Goal: Information Seeking & Learning: Check status

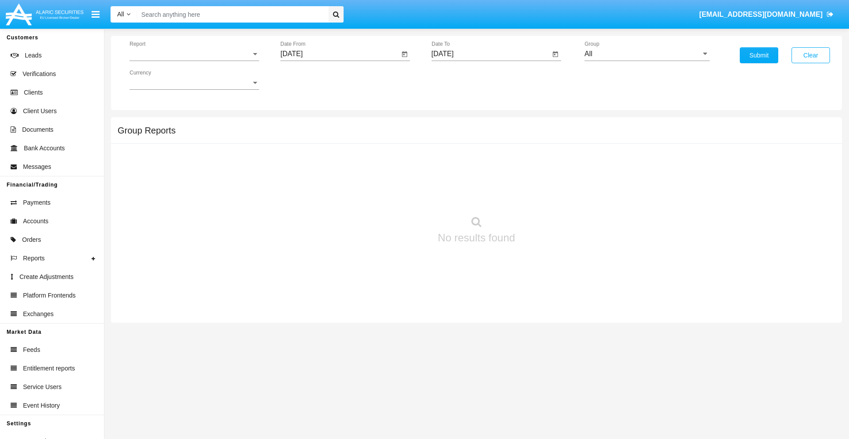
click at [194, 54] on span "Report" at bounding box center [191, 54] width 122 height 8
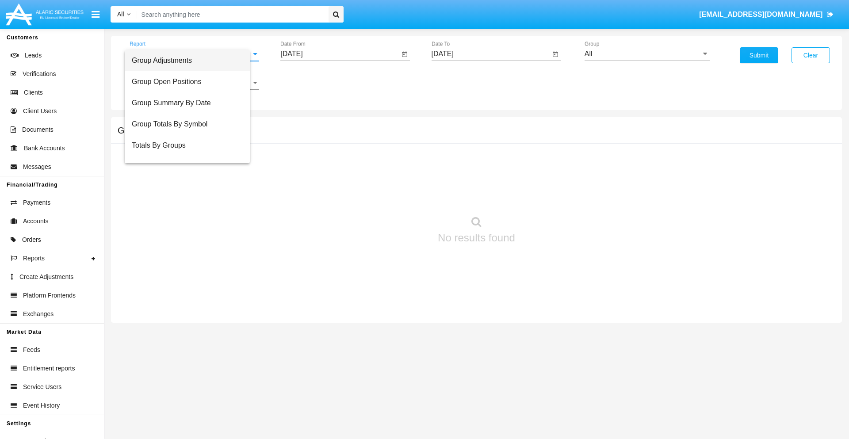
click at [191, 61] on span "Group Adjustments" at bounding box center [187, 60] width 111 height 21
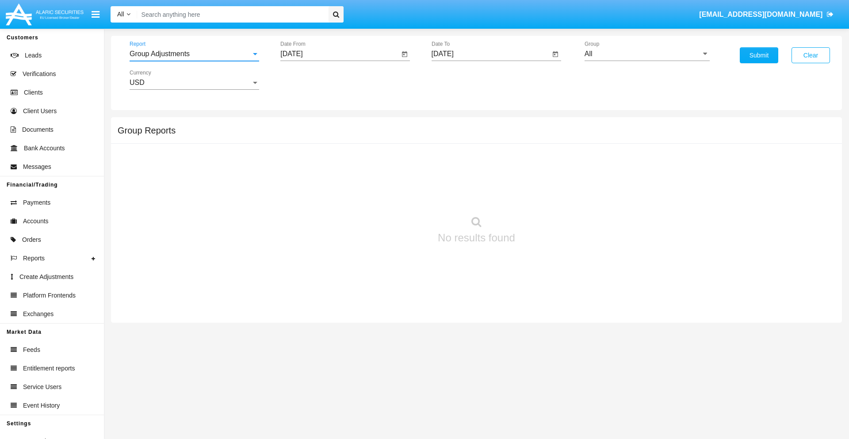
click at [340, 54] on input "[DATE]" at bounding box center [339, 54] width 119 height 8
click at [309, 80] on span "[DATE]" at bounding box center [301, 80] width 19 height 7
click at [395, 196] on div "2025" at bounding box center [395, 196] width 28 height 16
click at [333, 142] on div "JUN" at bounding box center [333, 142] width 28 height 16
click at [295, 153] on div "8" at bounding box center [295, 154] width 16 height 16
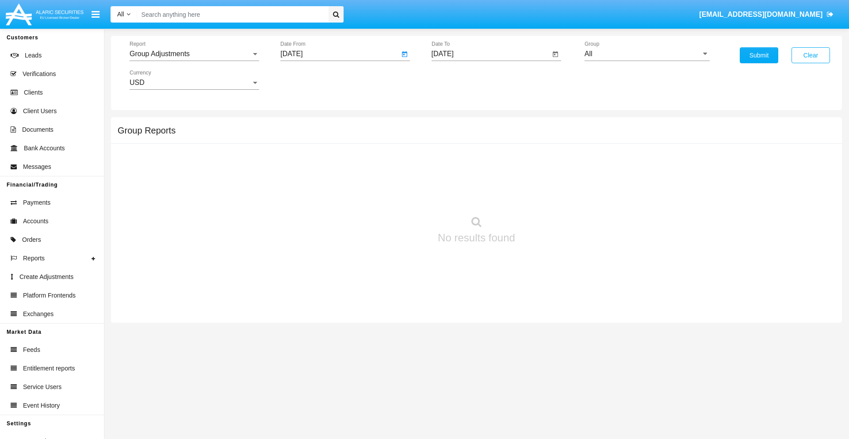
type input "06/08/25"
click at [491, 54] on input "[DATE]" at bounding box center [491, 54] width 119 height 8
click at [460, 80] on span "[DATE]" at bounding box center [452, 80] width 19 height 7
click at [545, 196] on div "2025" at bounding box center [546, 196] width 28 height 16
click at [453, 160] on div "SEP" at bounding box center [453, 160] width 28 height 16
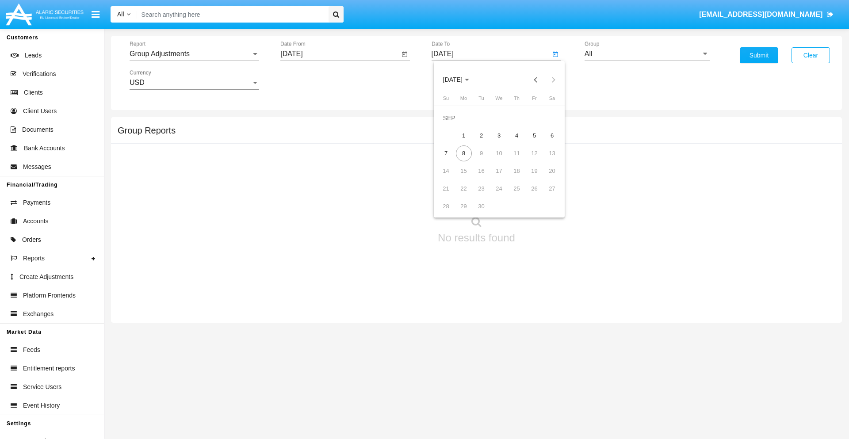
click at [464, 153] on div "8" at bounding box center [464, 154] width 16 height 16
type input "[DATE]"
click at [647, 54] on input "All" at bounding box center [647, 54] width 125 height 8
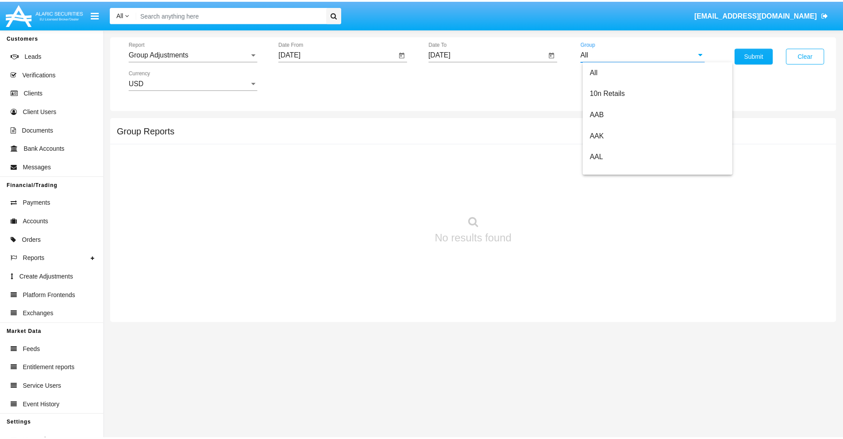
scroll to position [198, 0]
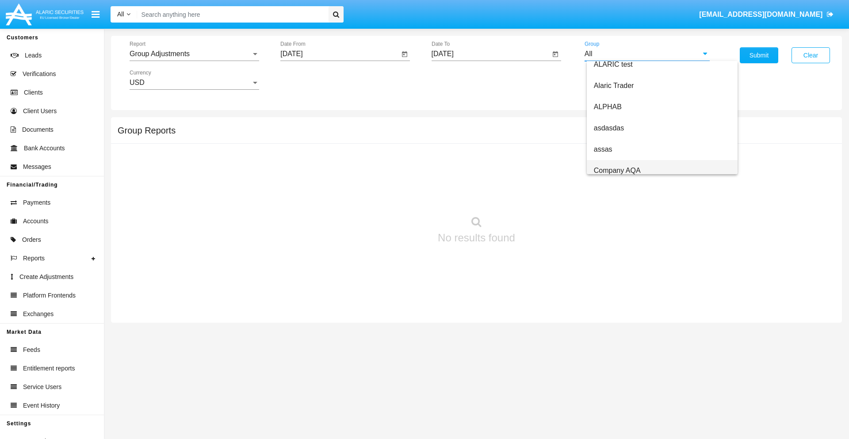
click at [617, 170] on span "Company AQA" at bounding box center [617, 171] width 47 height 8
type input "Company AQA"
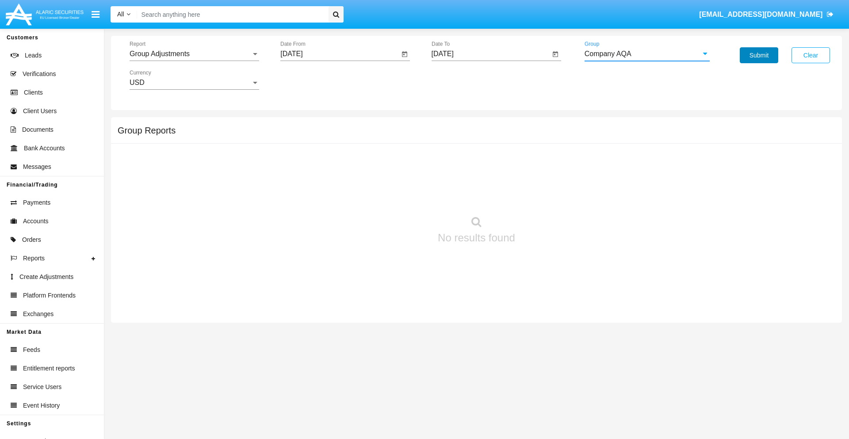
click at [759, 55] on button "Submit" at bounding box center [759, 55] width 38 height 16
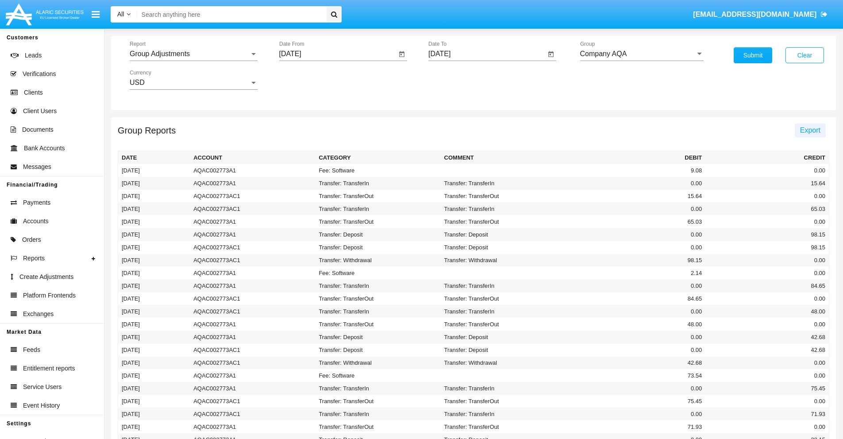
click at [809, 130] on span "Export" at bounding box center [810, 131] width 20 height 8
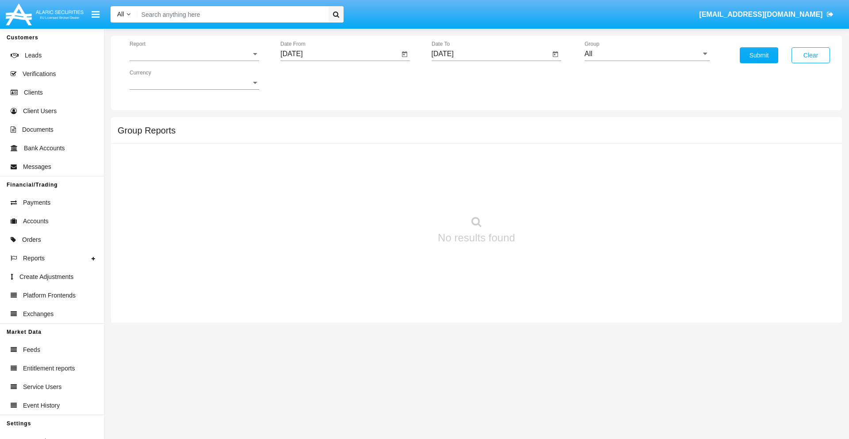
click at [194, 54] on span "Report" at bounding box center [191, 54] width 122 height 8
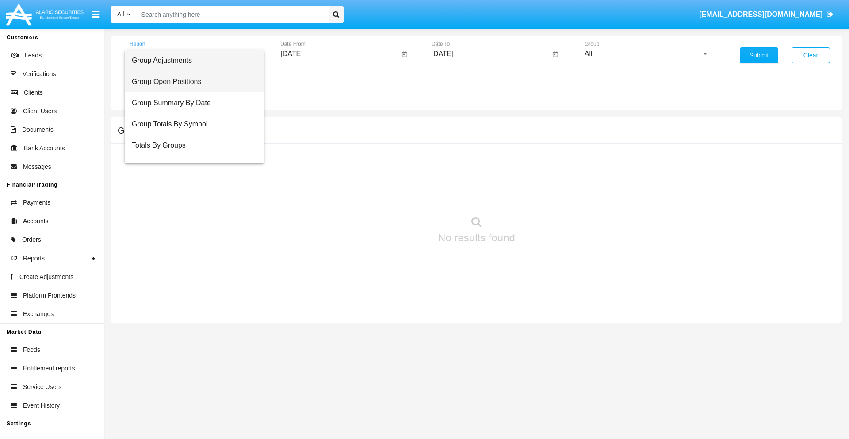
click at [191, 82] on span "Group Open Positions" at bounding box center [194, 81] width 125 height 21
click at [340, 54] on input "[DATE]" at bounding box center [339, 54] width 119 height 8
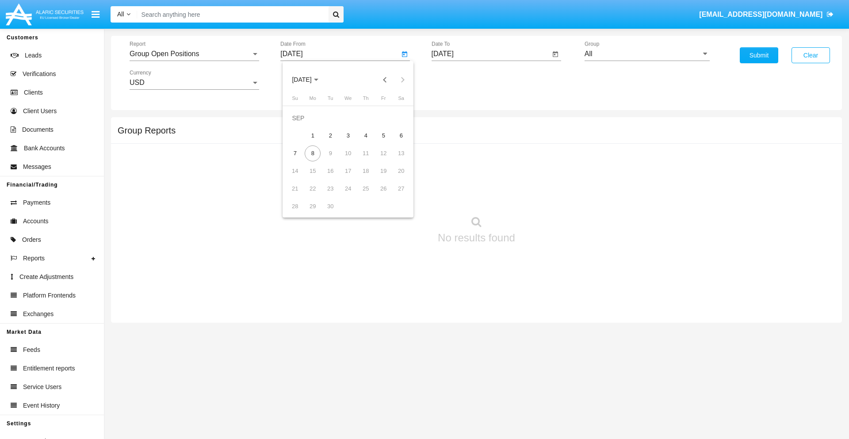
click at [309, 80] on span "[DATE]" at bounding box center [301, 80] width 19 height 7
click at [395, 196] on div "2025" at bounding box center [395, 196] width 28 height 16
click at [395, 142] on div "AUG" at bounding box center [395, 142] width 28 height 16
click at [383, 135] on div "8" at bounding box center [384, 136] width 16 height 16
type input "08/08/25"
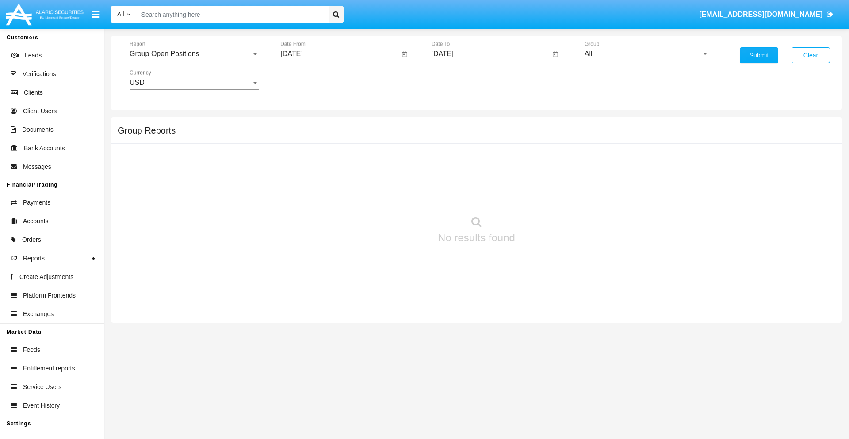
click at [491, 54] on input "[DATE]" at bounding box center [491, 54] width 119 height 8
click at [460, 80] on span "[DATE]" at bounding box center [452, 80] width 19 height 7
click at [545, 196] on div "2025" at bounding box center [546, 196] width 28 height 16
click at [453, 160] on div "SEP" at bounding box center [453, 160] width 28 height 16
click at [464, 153] on div "8" at bounding box center [464, 154] width 16 height 16
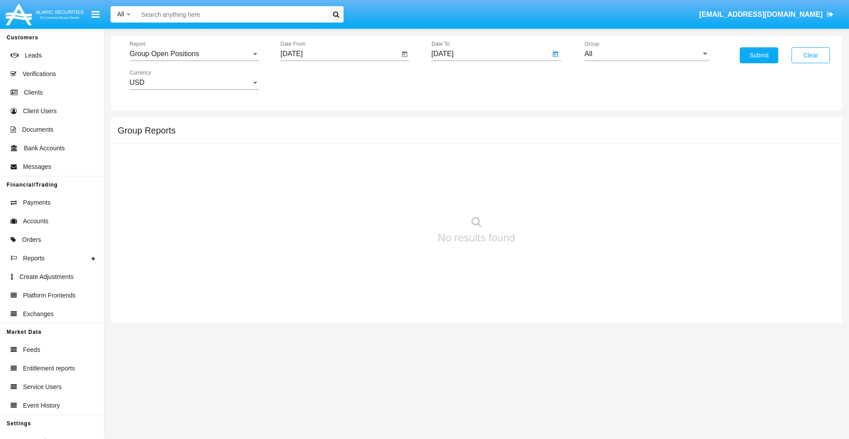
type input "[DATE]"
click at [647, 54] on input "All" at bounding box center [647, 54] width 125 height 8
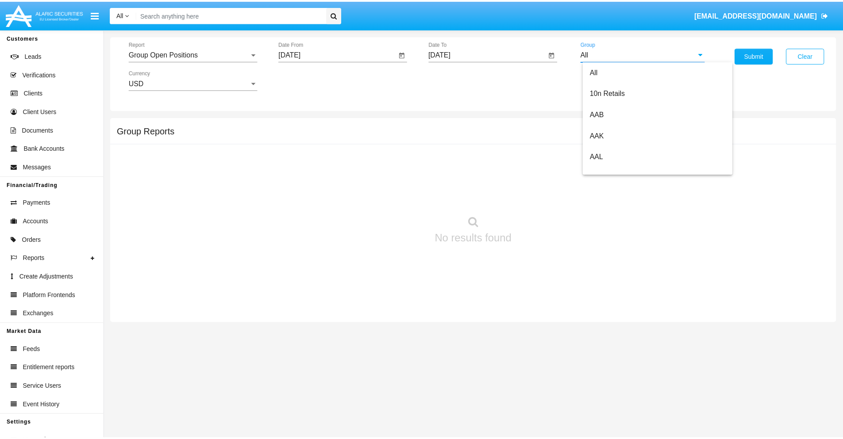
scroll to position [474, 0]
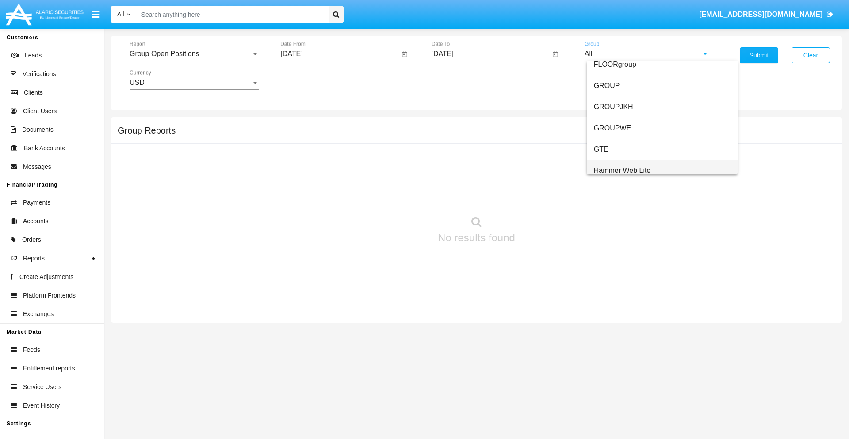
click at [622, 170] on span "Hammer Web Lite" at bounding box center [622, 171] width 57 height 8
type input "Hammer Web Lite"
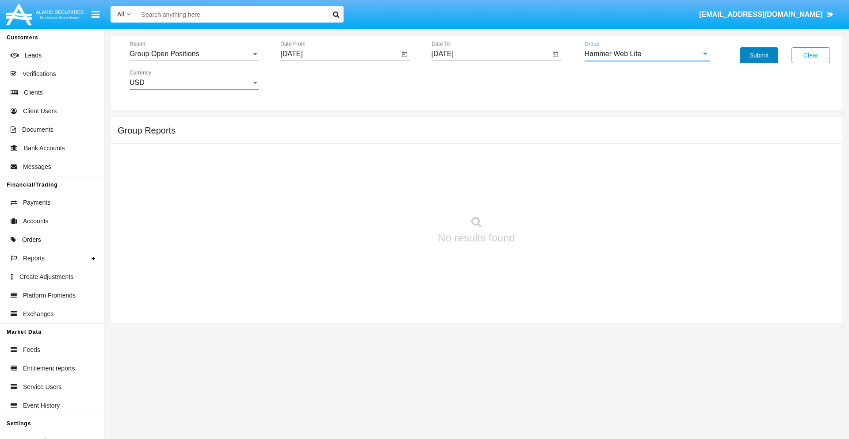
click at [759, 55] on button "Submit" at bounding box center [759, 55] width 38 height 16
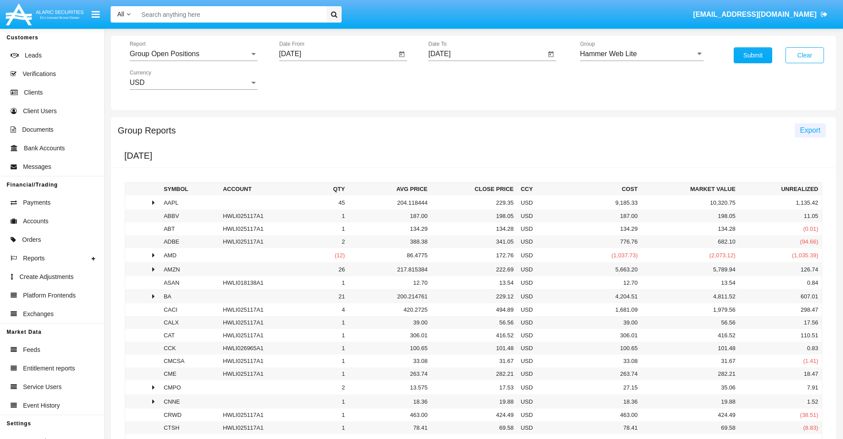
click at [809, 130] on span "Export" at bounding box center [810, 131] width 20 height 8
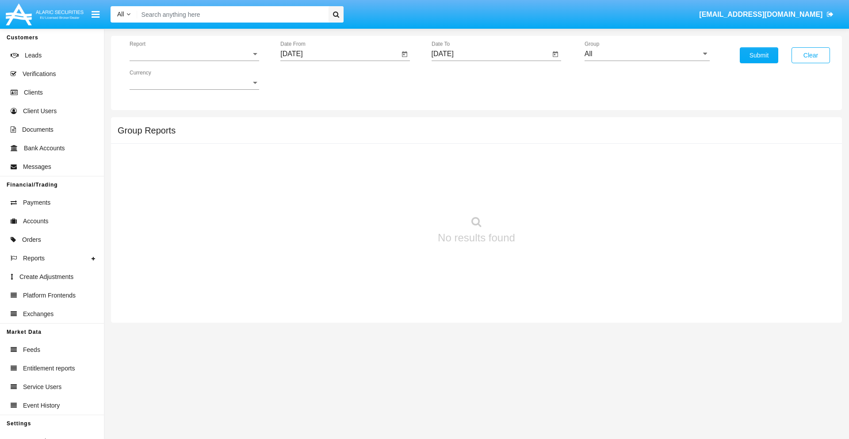
click at [194, 54] on span "Report" at bounding box center [191, 54] width 122 height 8
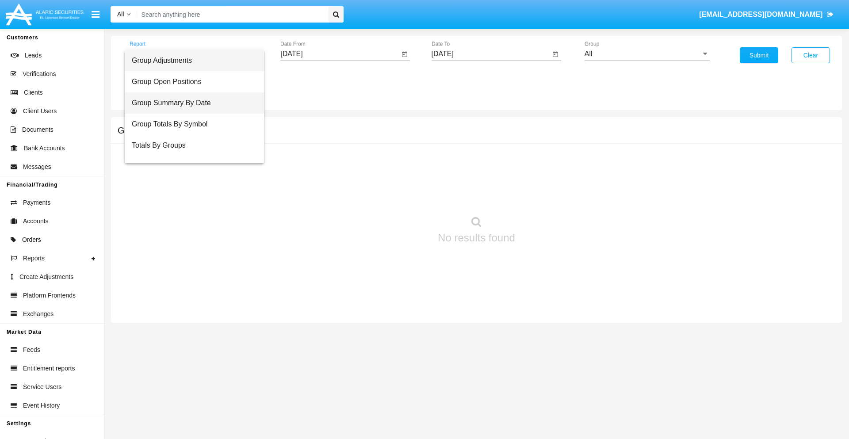
click at [191, 103] on span "Group Summary By Date" at bounding box center [194, 102] width 125 height 21
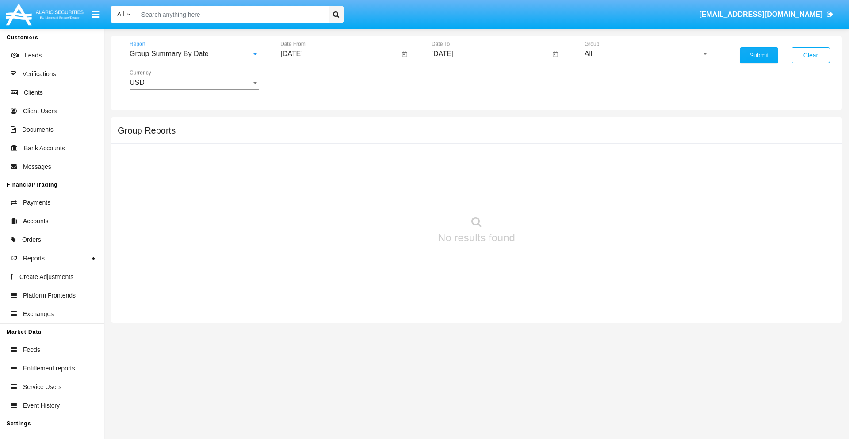
click at [340, 54] on input "[DATE]" at bounding box center [339, 54] width 119 height 8
click at [309, 80] on span "[DATE]" at bounding box center [301, 80] width 19 height 7
click at [395, 196] on div "2025" at bounding box center [395, 196] width 28 height 16
click at [395, 142] on div "AUG" at bounding box center [395, 142] width 28 height 16
click at [383, 135] on div "8" at bounding box center [384, 136] width 16 height 16
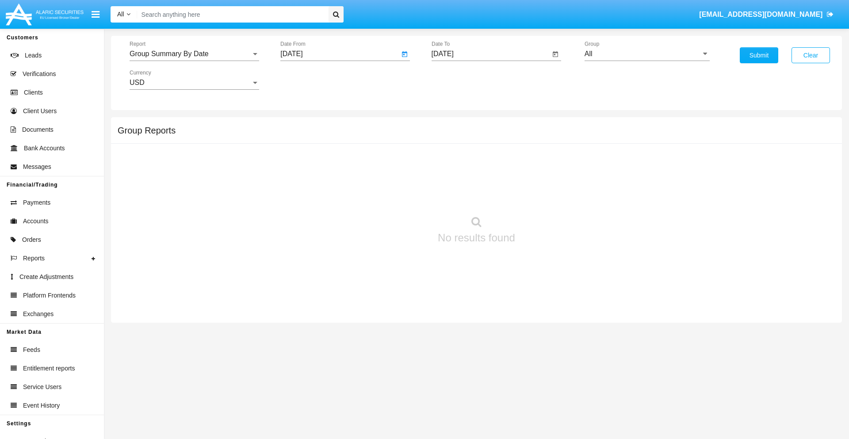
type input "[DATE]"
click at [491, 54] on input "[DATE]" at bounding box center [491, 54] width 119 height 8
click at [460, 80] on span "[DATE]" at bounding box center [452, 80] width 19 height 7
click at [545, 196] on div "2025" at bounding box center [546, 196] width 28 height 16
click at [453, 160] on div "SEP" at bounding box center [453, 160] width 28 height 16
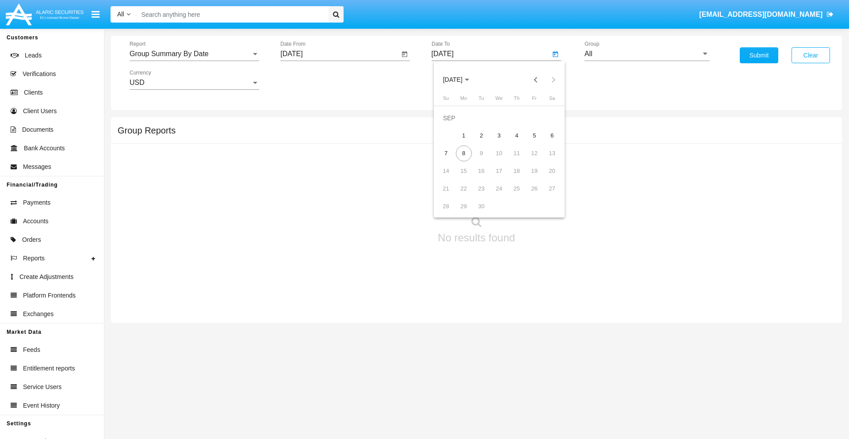
click at [464, 153] on div "8" at bounding box center [464, 154] width 16 height 16
type input "[DATE]"
click at [647, 54] on input "All" at bounding box center [647, 54] width 125 height 8
type input "Hammer Web Lite"
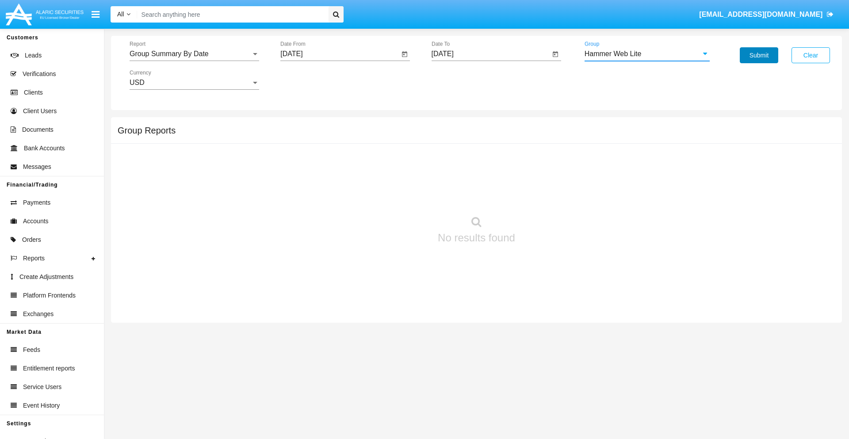
click at [759, 55] on button "Submit" at bounding box center [759, 55] width 38 height 16
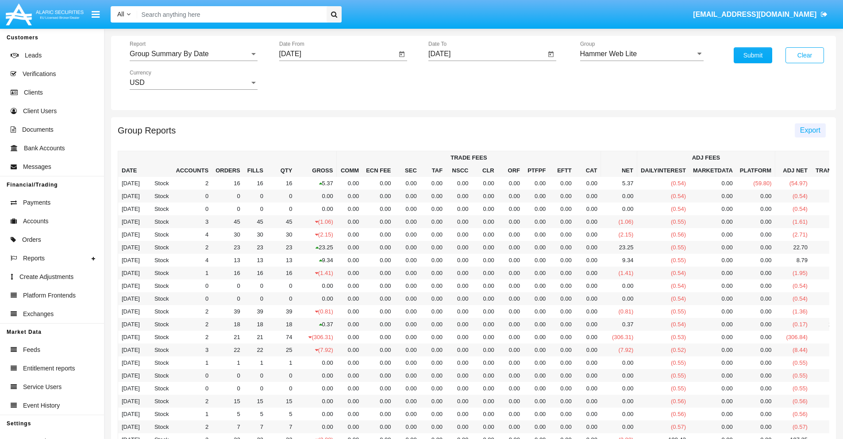
click at [809, 130] on span "Export" at bounding box center [810, 131] width 20 height 8
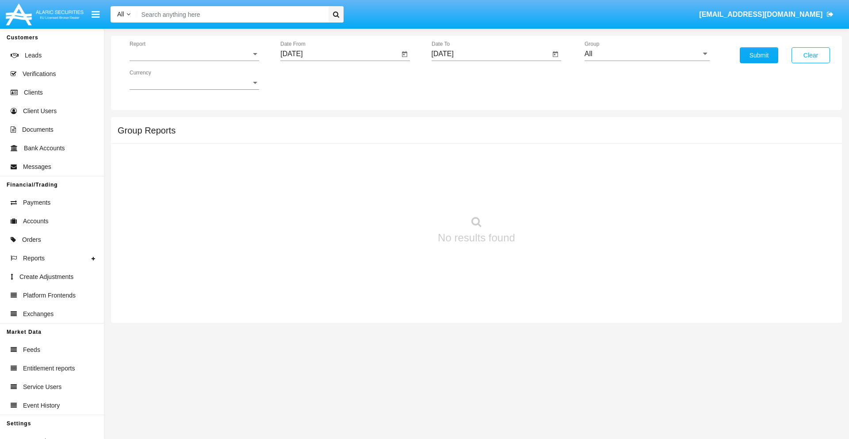
click at [194, 54] on span "Report" at bounding box center [191, 54] width 122 height 8
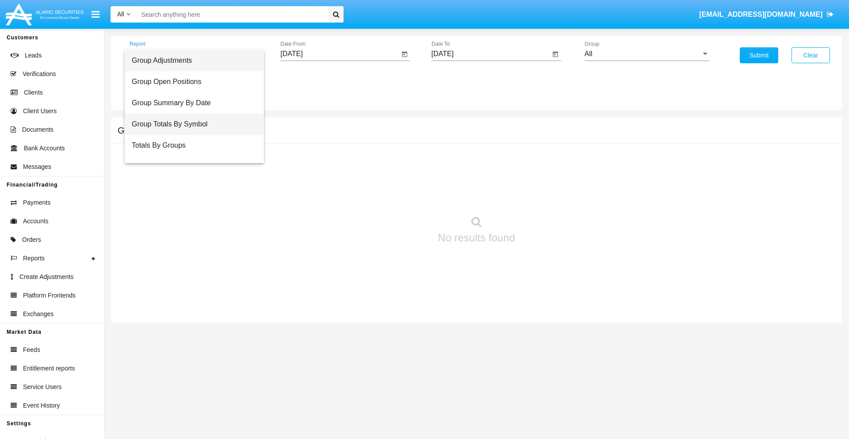
click at [191, 124] on span "Group Totals By Symbol" at bounding box center [194, 124] width 125 height 21
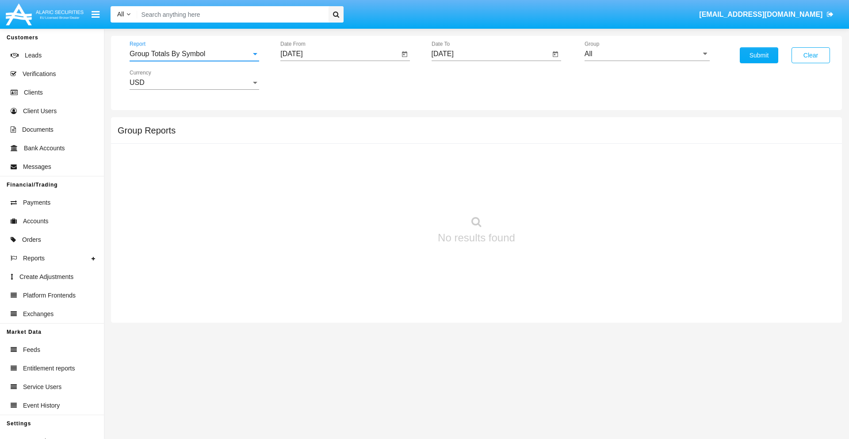
click at [340, 54] on input "[DATE]" at bounding box center [339, 54] width 119 height 8
click at [309, 80] on span "[DATE]" at bounding box center [301, 80] width 19 height 7
click at [395, 196] on div "2025" at bounding box center [395, 196] width 28 height 16
click at [395, 142] on div "AUG" at bounding box center [395, 142] width 28 height 16
click at [383, 135] on div "8" at bounding box center [384, 136] width 16 height 16
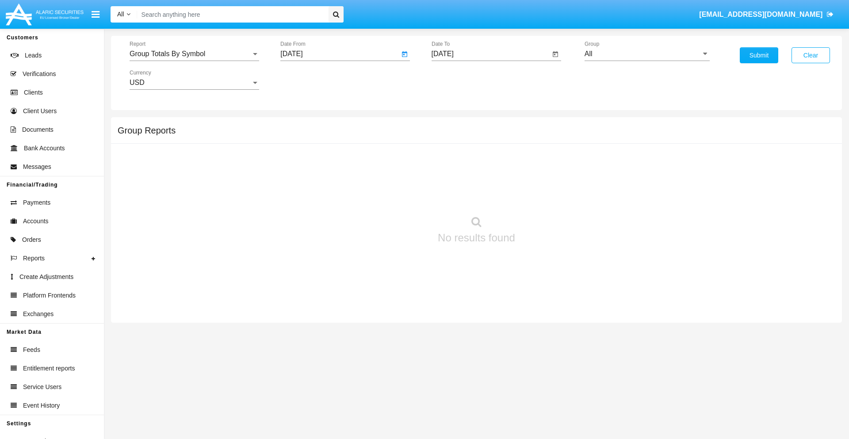
type input "08/08/25"
click at [491, 54] on input "[DATE]" at bounding box center [491, 54] width 119 height 8
click at [460, 80] on span "[DATE]" at bounding box center [452, 80] width 19 height 7
click at [545, 196] on div "2025" at bounding box center [546, 196] width 28 height 16
click at [453, 160] on div "SEP" at bounding box center [453, 160] width 28 height 16
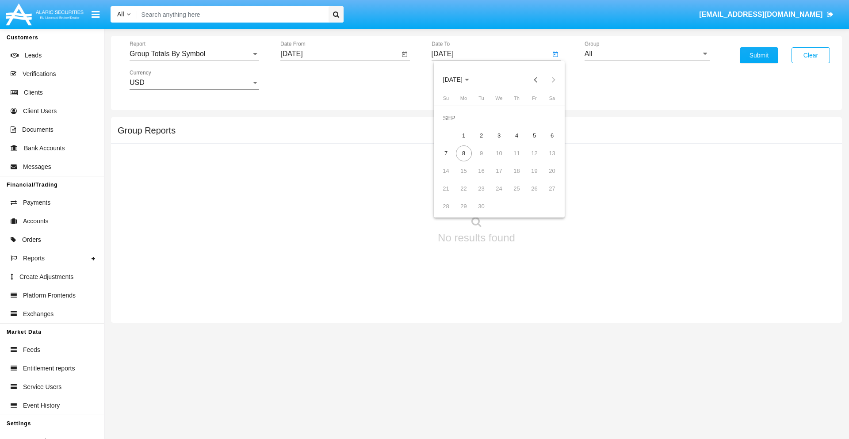
click at [464, 153] on div "8" at bounding box center [464, 154] width 16 height 16
type input "09/08/25"
click at [647, 54] on input "All" at bounding box center [647, 54] width 125 height 8
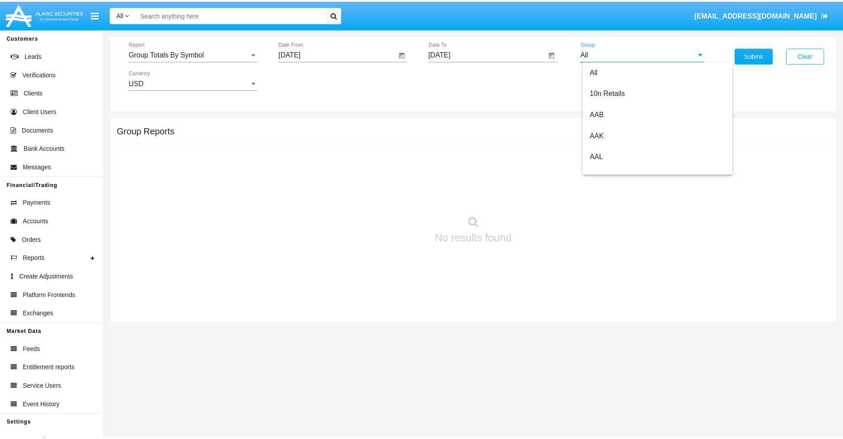
scroll to position [474, 0]
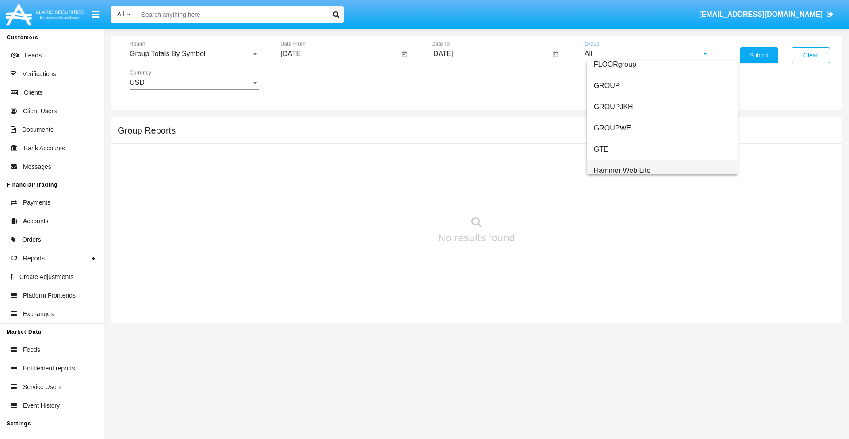
click at [622, 170] on span "Hammer Web Lite" at bounding box center [622, 171] width 57 height 8
type input "Hammer Web Lite"
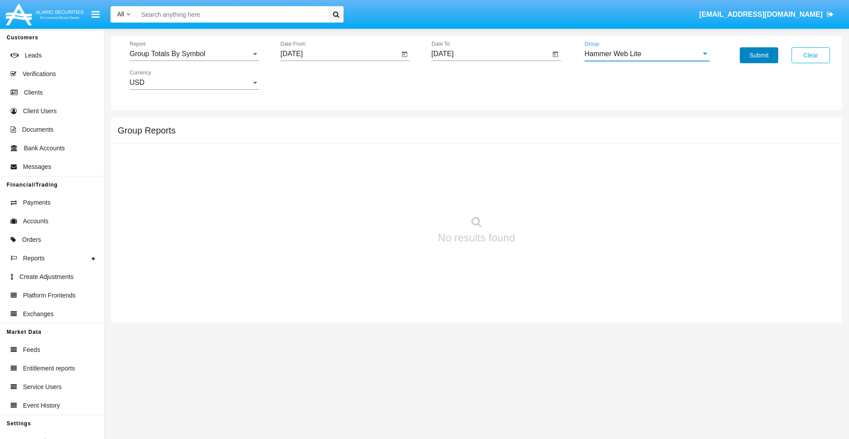
click at [759, 55] on button "Submit" at bounding box center [759, 55] width 38 height 16
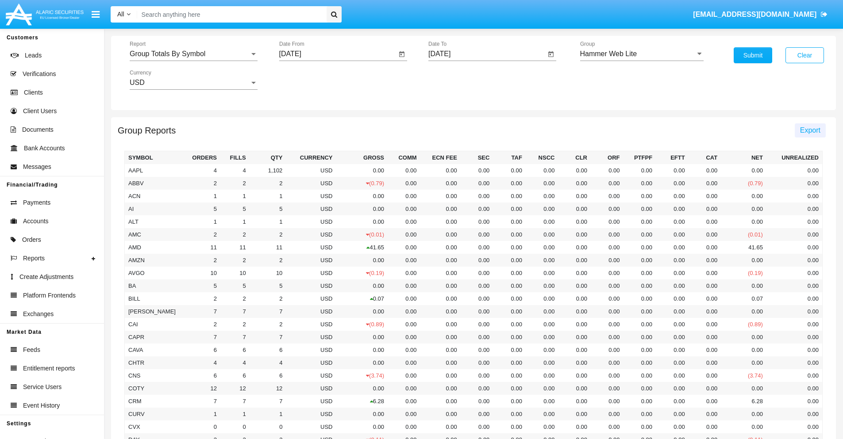
click at [809, 130] on span "Export" at bounding box center [810, 131] width 20 height 8
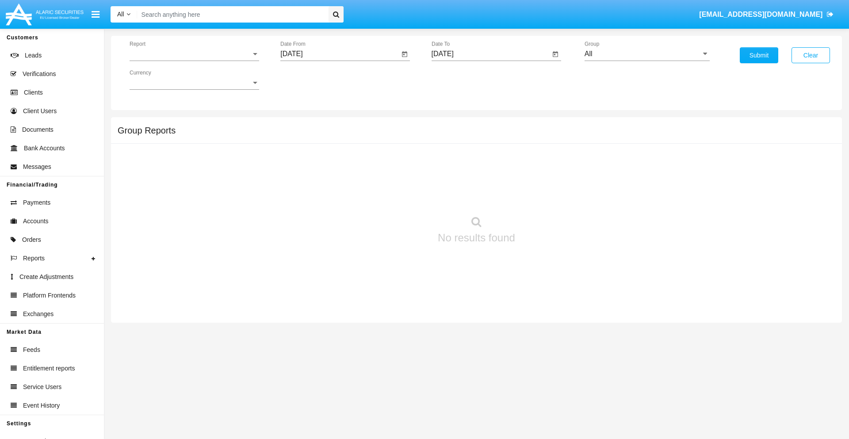
click at [194, 54] on span "Report" at bounding box center [191, 54] width 122 height 8
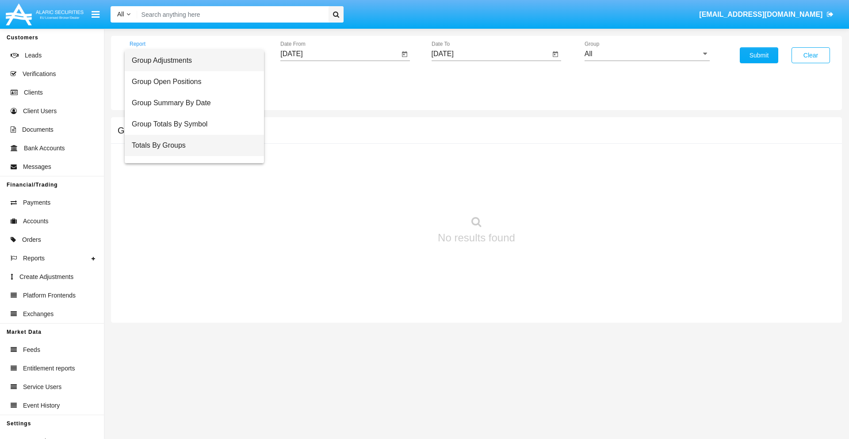
click at [191, 146] on span "Totals By Groups" at bounding box center [194, 145] width 125 height 21
click at [340, 54] on input "[DATE]" at bounding box center [339, 54] width 119 height 8
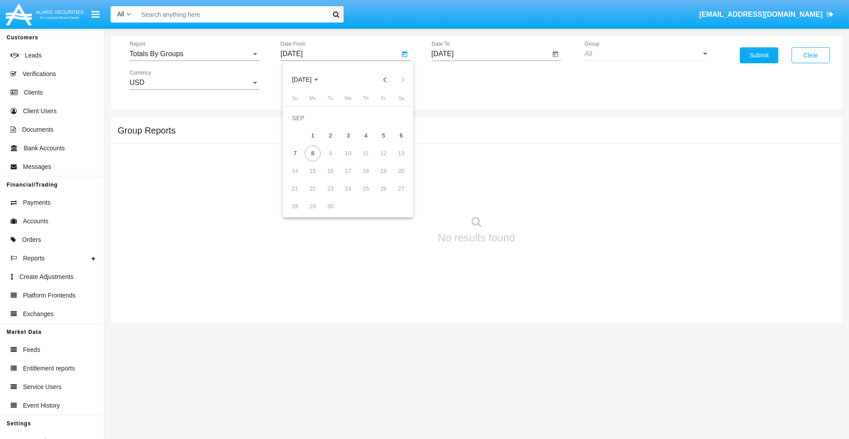
click at [309, 80] on span "[DATE]" at bounding box center [301, 80] width 19 height 7
click at [395, 196] on div "2025" at bounding box center [395, 196] width 28 height 16
click at [395, 142] on div "AUG" at bounding box center [395, 142] width 28 height 16
click at [295, 188] on div "24" at bounding box center [295, 189] width 16 height 16
type input "[DATE]"
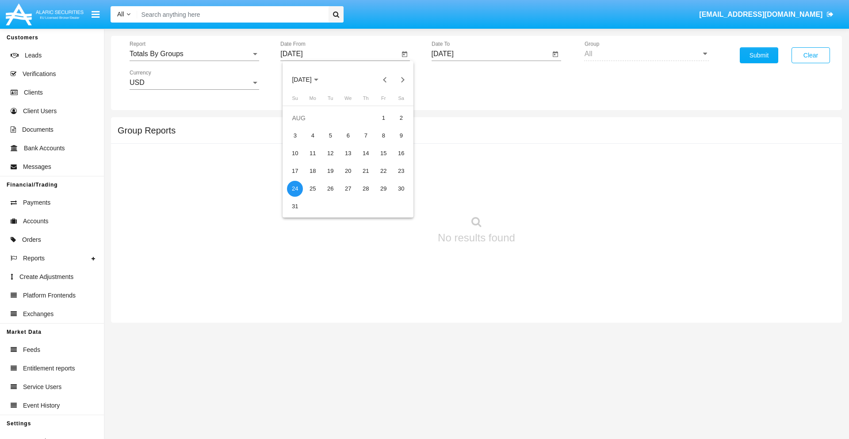
click at [491, 54] on input "[DATE]" at bounding box center [491, 54] width 119 height 8
click at [460, 80] on span "[DATE]" at bounding box center [452, 80] width 19 height 7
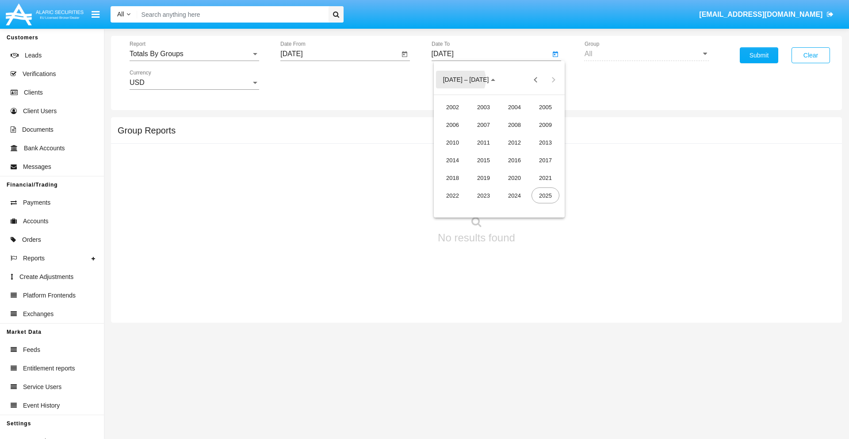
click at [545, 196] on div "2025" at bounding box center [546, 196] width 28 height 16
click at [453, 160] on div "SEP" at bounding box center [453, 160] width 28 height 16
click at [464, 153] on div "8" at bounding box center [464, 154] width 16 height 16
type input "[DATE]"
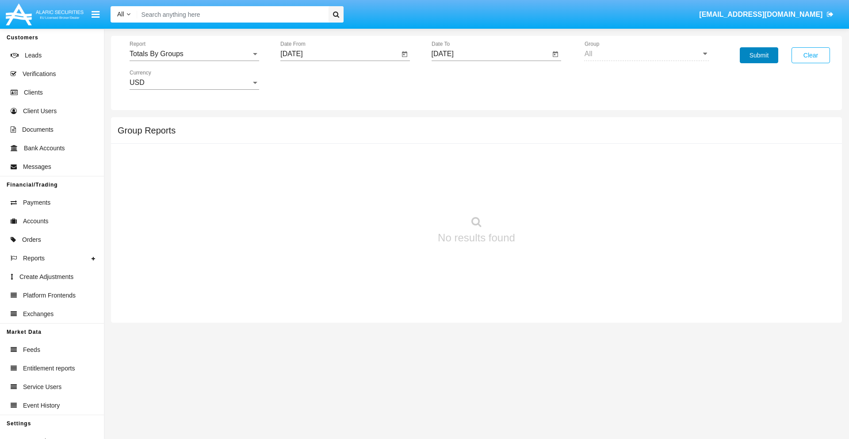
click at [759, 55] on button "Submit" at bounding box center [759, 55] width 38 height 16
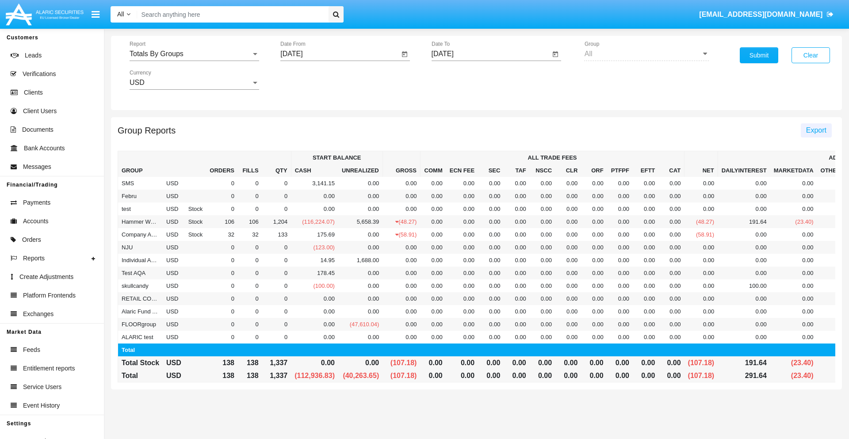
click at [816, 130] on span "Export" at bounding box center [816, 131] width 20 height 8
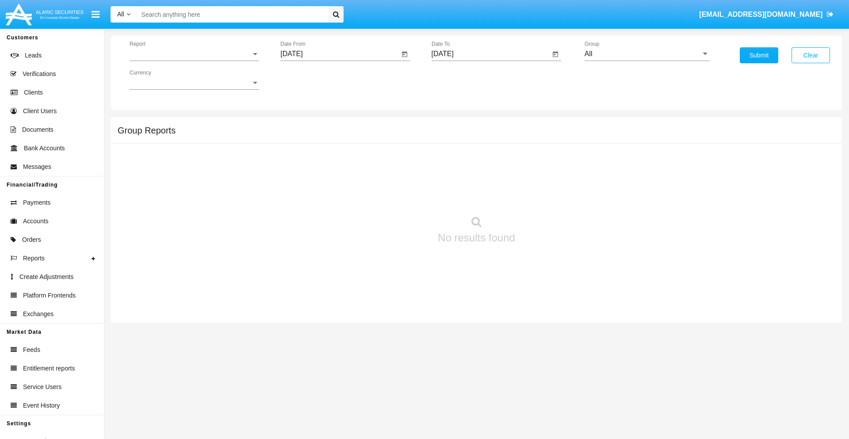
click at [194, 54] on span "Report" at bounding box center [191, 54] width 122 height 8
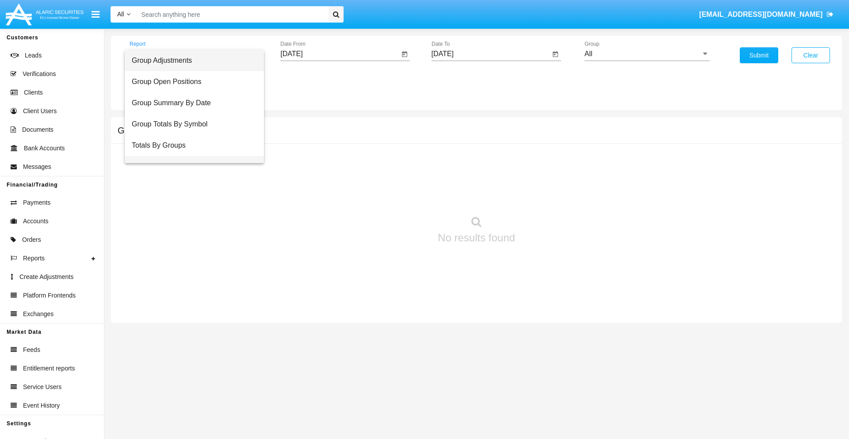
click at [191, 156] on span "Group Fees By Destination" at bounding box center [194, 166] width 125 height 21
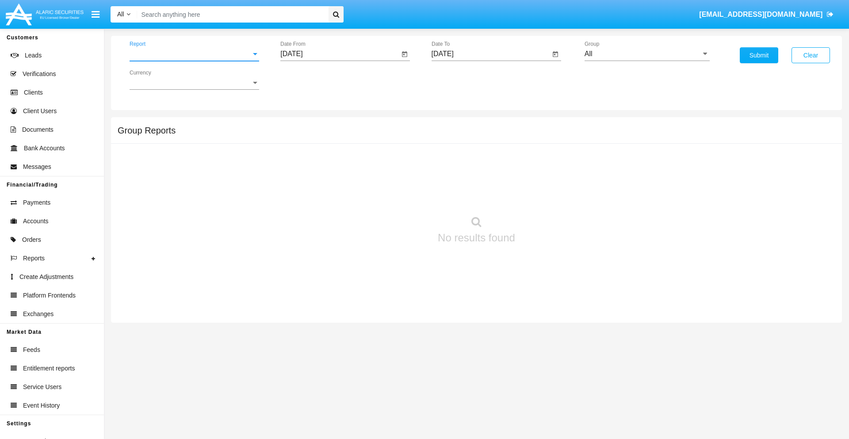
scroll to position [14, 0]
click at [340, 54] on input "[DATE]" at bounding box center [339, 54] width 119 height 8
click at [309, 80] on span "[DATE]" at bounding box center [301, 80] width 19 height 7
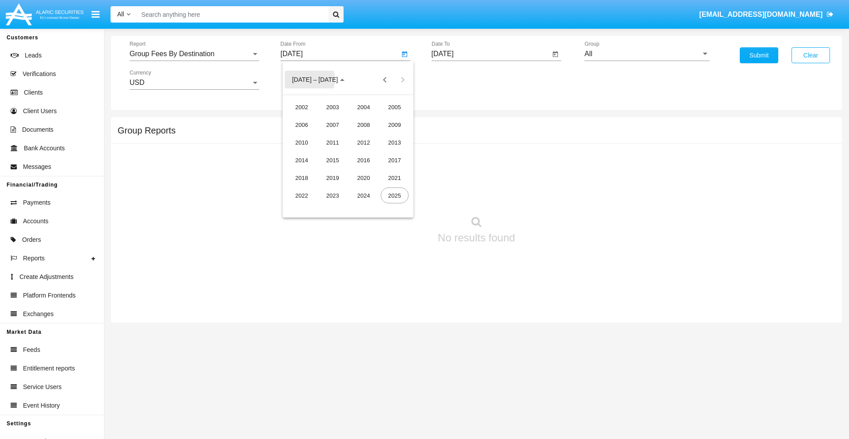
click at [395, 196] on div "2025" at bounding box center [395, 196] width 28 height 16
click at [364, 142] on div "[DATE]" at bounding box center [364, 142] width 28 height 16
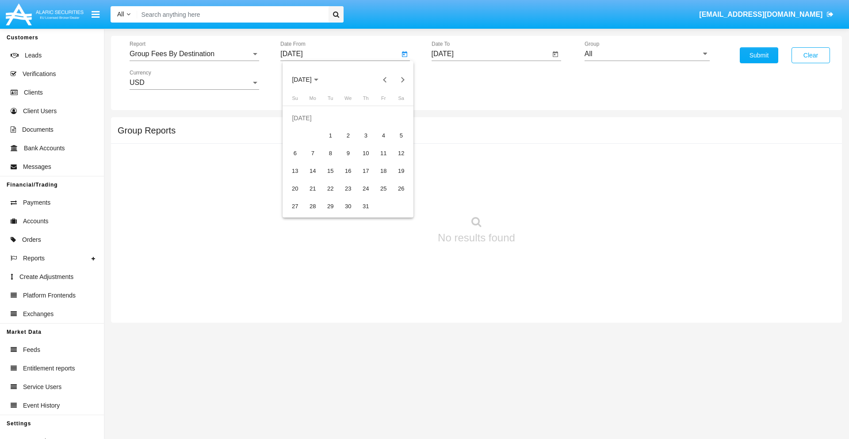
click at [330, 153] on div "8" at bounding box center [330, 154] width 16 height 16
type input "[DATE]"
click at [491, 54] on input "[DATE]" at bounding box center [491, 54] width 119 height 8
click at [460, 80] on span "[DATE]" at bounding box center [452, 80] width 19 height 7
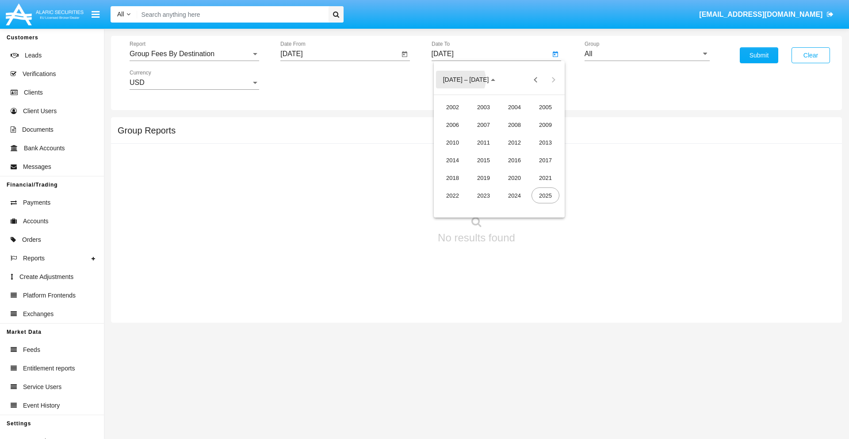
click at [545, 196] on div "2025" at bounding box center [546, 196] width 28 height 16
click at [453, 160] on div "SEP" at bounding box center [453, 160] width 28 height 16
click at [464, 153] on div "8" at bounding box center [464, 154] width 16 height 16
type input "[DATE]"
click at [647, 54] on input "All" at bounding box center [647, 54] width 125 height 8
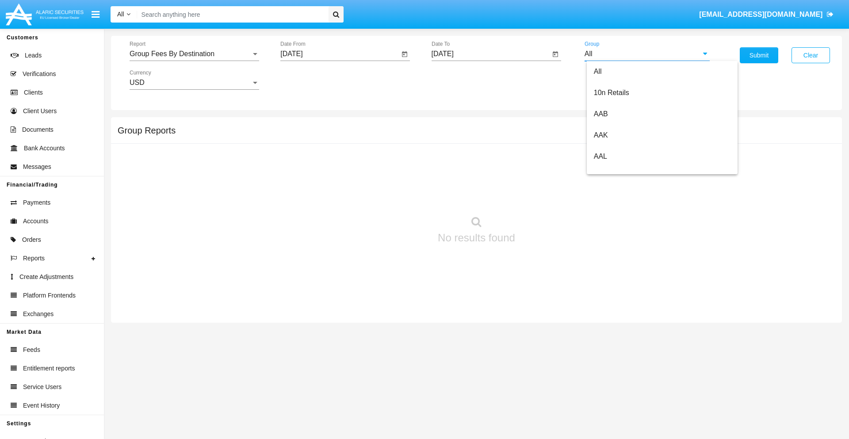
type input "Hammer Web Lite"
click at [759, 55] on button "Submit" at bounding box center [759, 55] width 38 height 16
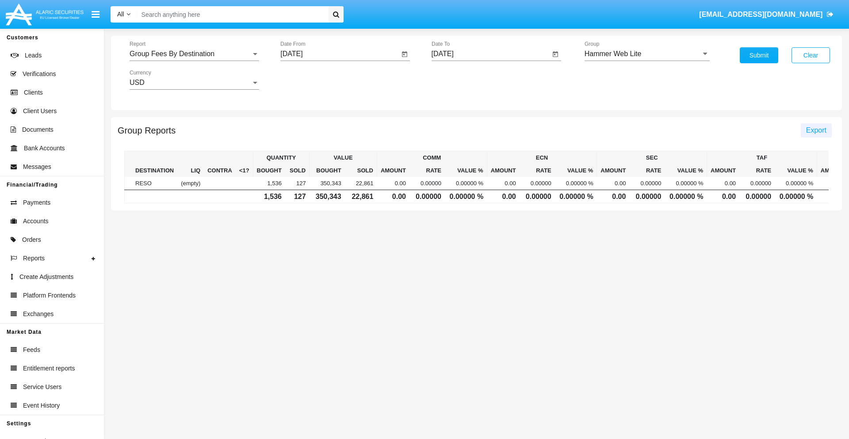
click at [816, 130] on span "Export" at bounding box center [816, 131] width 20 height 8
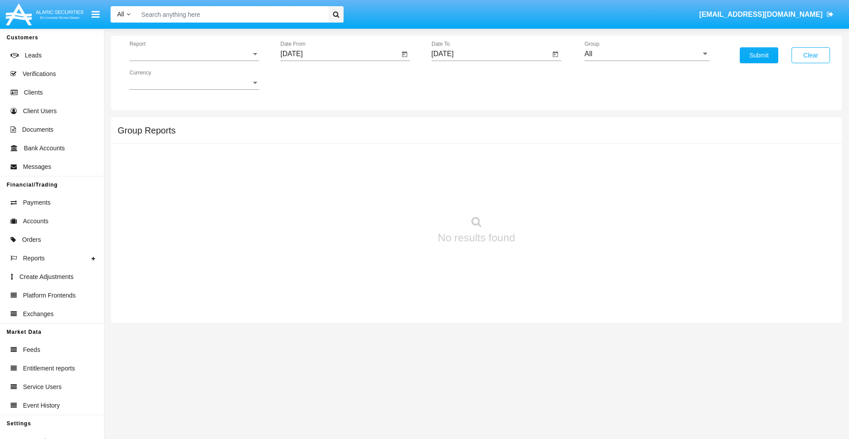
click at [194, 54] on span "Report" at bounding box center [191, 54] width 122 height 8
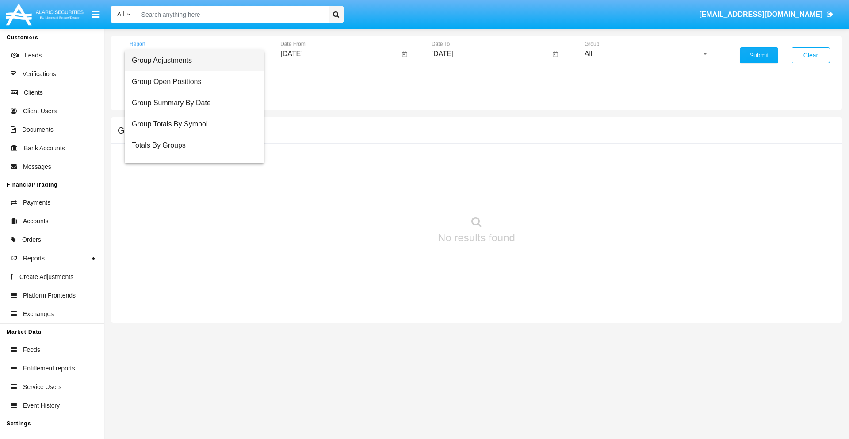
click at [191, 177] on span "Totals By Accounts" at bounding box center [194, 187] width 125 height 21
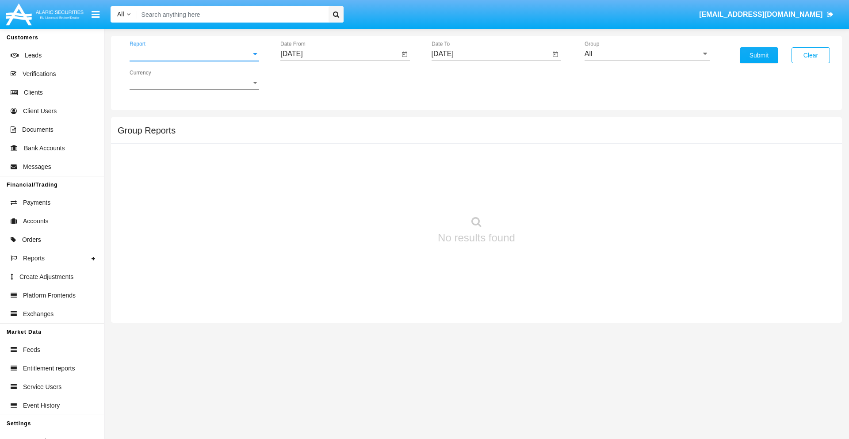
scroll to position [35, 0]
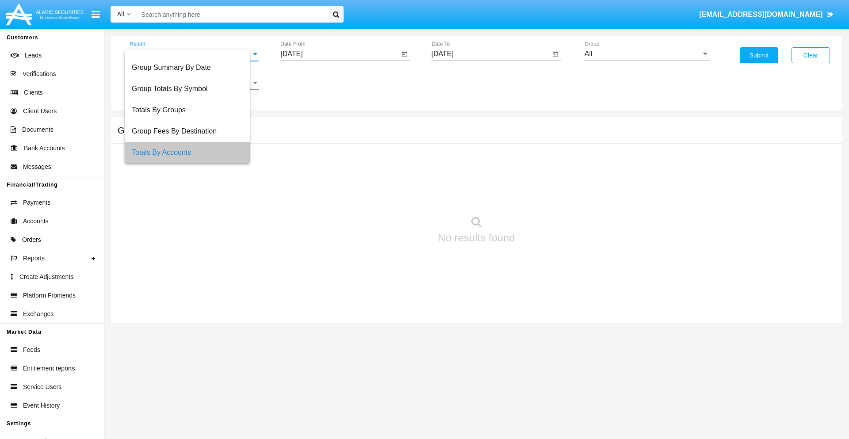
click at [340, 54] on input "[DATE]" at bounding box center [339, 54] width 119 height 8
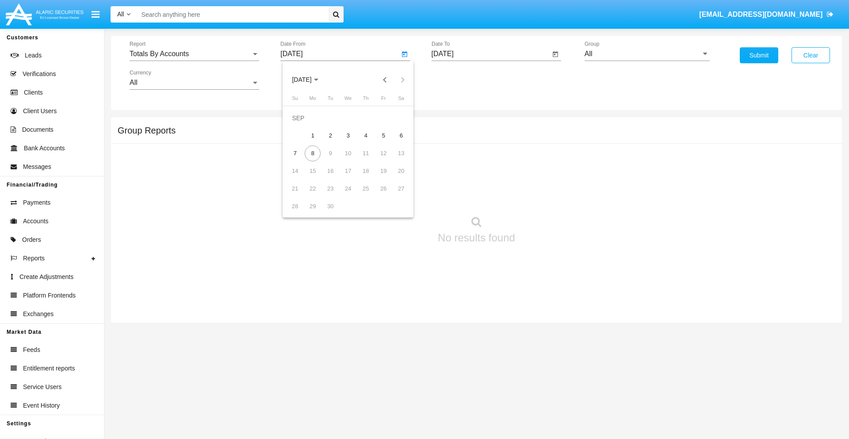
click at [309, 80] on span "[DATE]" at bounding box center [301, 80] width 19 height 7
click at [395, 196] on div "2025" at bounding box center [395, 196] width 28 height 16
click at [395, 142] on div "AUG" at bounding box center [395, 142] width 28 height 16
click at [295, 188] on div "24" at bounding box center [295, 189] width 16 height 16
type input "08/24/25"
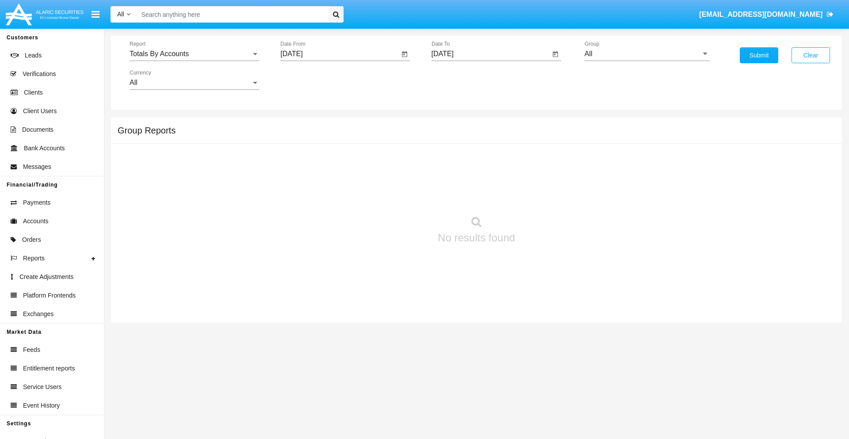
click at [491, 54] on input "[DATE]" at bounding box center [491, 54] width 119 height 8
click at [460, 80] on span "[DATE]" at bounding box center [452, 80] width 19 height 7
click at [545, 196] on div "2025" at bounding box center [546, 196] width 28 height 16
click at [453, 160] on div "SEP" at bounding box center [453, 160] width 28 height 16
click at [464, 153] on div "8" at bounding box center [464, 154] width 16 height 16
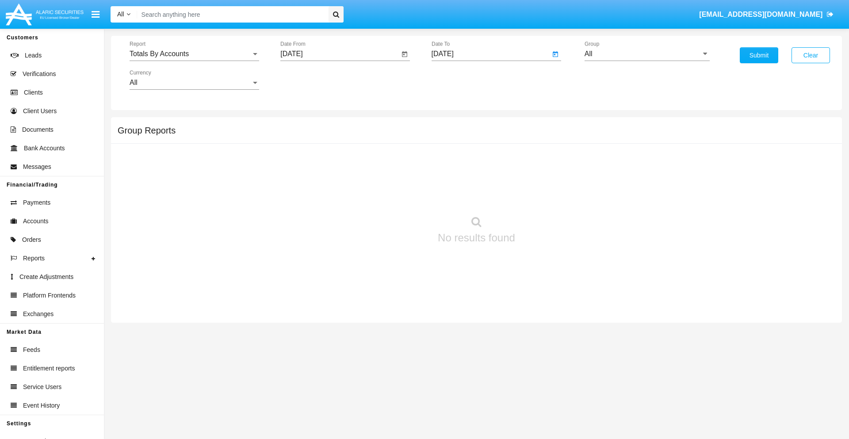
type input "09/08/25"
click at [647, 54] on input "All" at bounding box center [647, 54] width 125 height 8
type input "Hammer Web Lite"
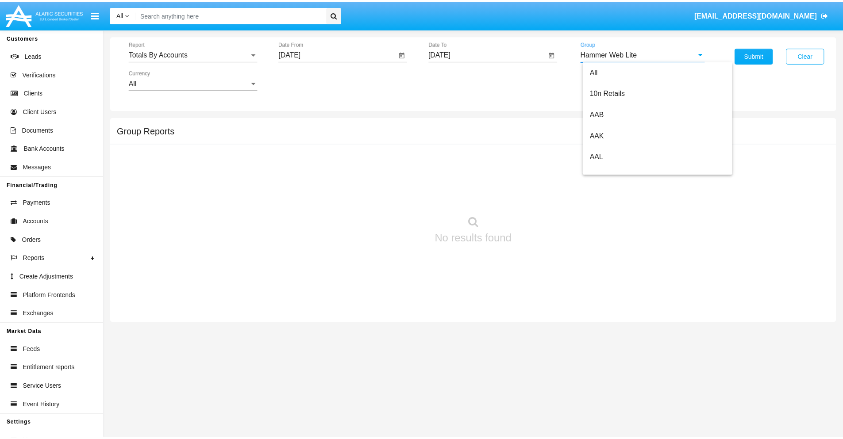
scroll to position [0, 0]
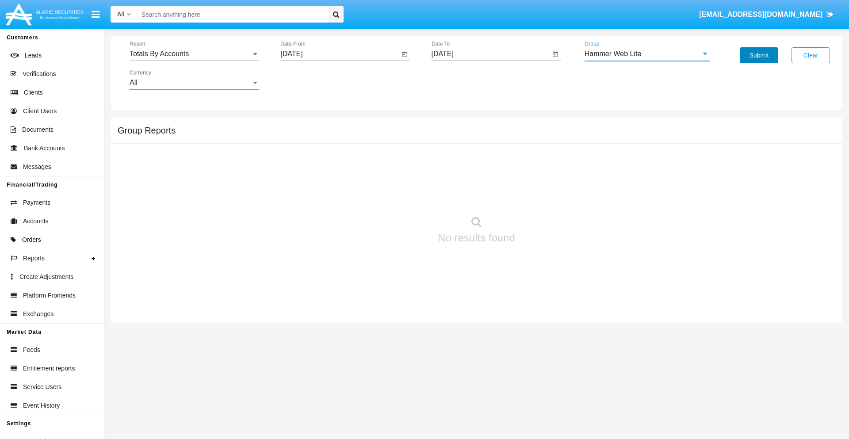
click at [759, 55] on button "Submit" at bounding box center [759, 55] width 38 height 16
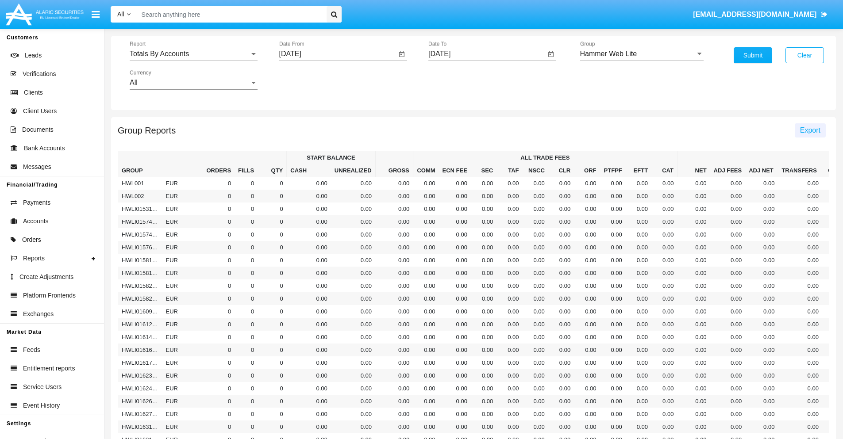
click at [809, 130] on span "Export" at bounding box center [810, 131] width 20 height 8
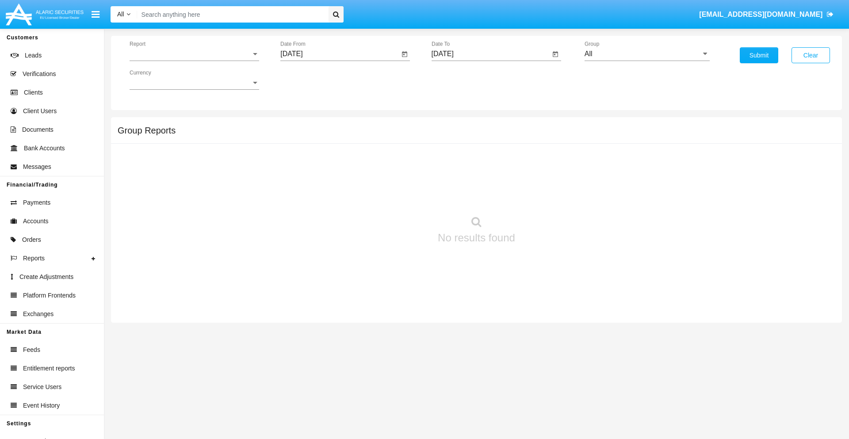
click at [194, 54] on span "Report" at bounding box center [191, 54] width 122 height 8
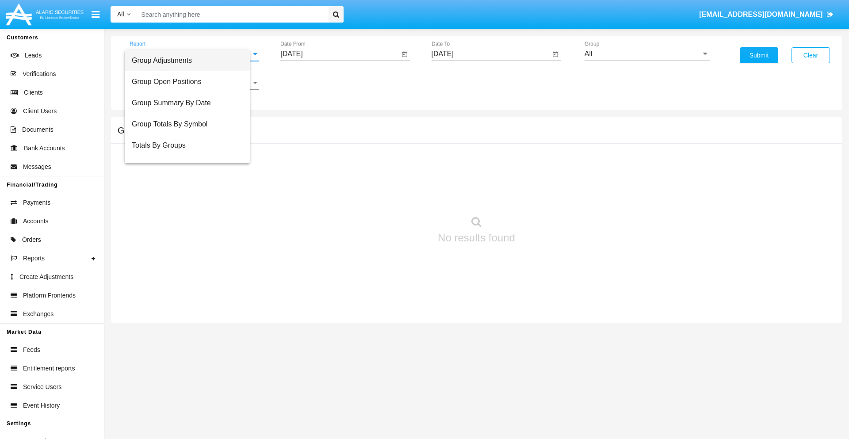
click at [191, 61] on span "Group Adjustments" at bounding box center [187, 60] width 111 height 21
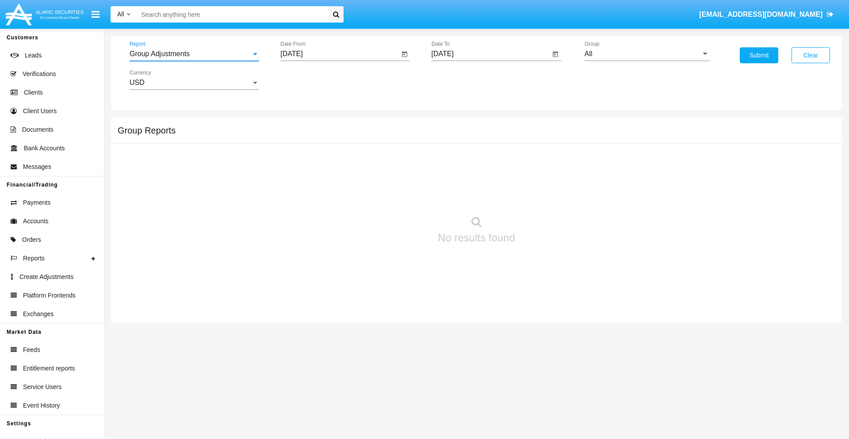
click at [340, 54] on input "[DATE]" at bounding box center [339, 54] width 119 height 8
click at [309, 80] on span "[DATE]" at bounding box center [301, 80] width 19 height 7
click at [333, 178] on div "2019" at bounding box center [333, 178] width 28 height 16
click at [302, 125] on div "JAN" at bounding box center [302, 125] width 28 height 16
click at [330, 135] on div "1" at bounding box center [330, 136] width 16 height 16
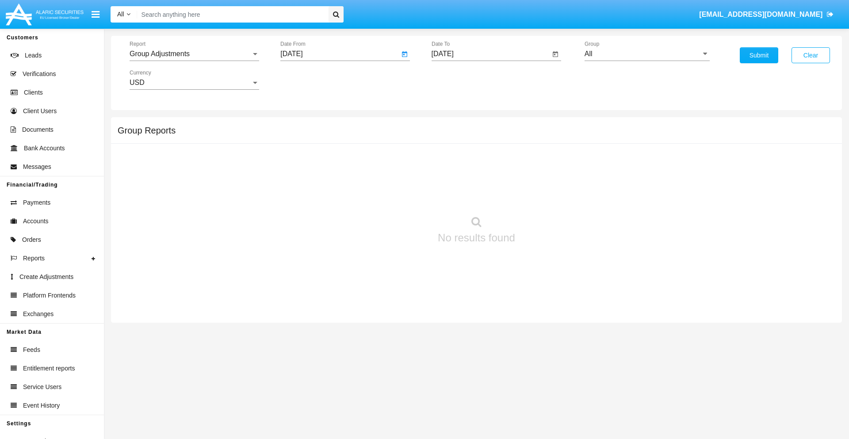
type input "[DATE]"
click at [491, 54] on input "[DATE]" at bounding box center [491, 54] width 119 height 8
click at [460, 80] on span "[DATE]" at bounding box center [452, 80] width 19 height 7
click at [483, 178] on div "2019" at bounding box center [484, 178] width 28 height 16
click at [453, 125] on div "JAN" at bounding box center [453, 125] width 28 height 16
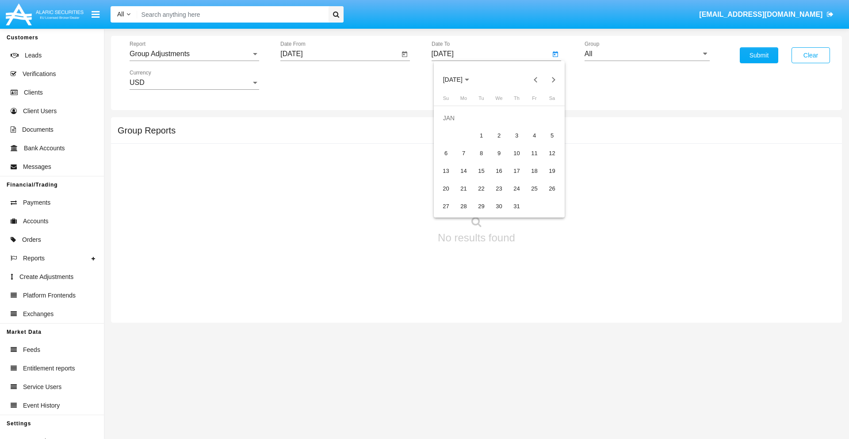
click at [481, 135] on div "1" at bounding box center [482, 136] width 16 height 16
type input "[DATE]"
click at [647, 54] on input "All" at bounding box center [647, 54] width 125 height 8
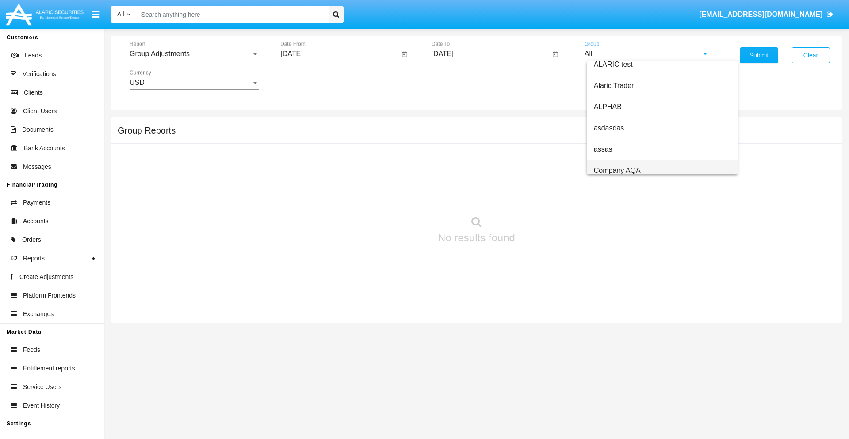
click at [617, 170] on span "Company AQA" at bounding box center [617, 171] width 47 height 8
type input "Company AQA"
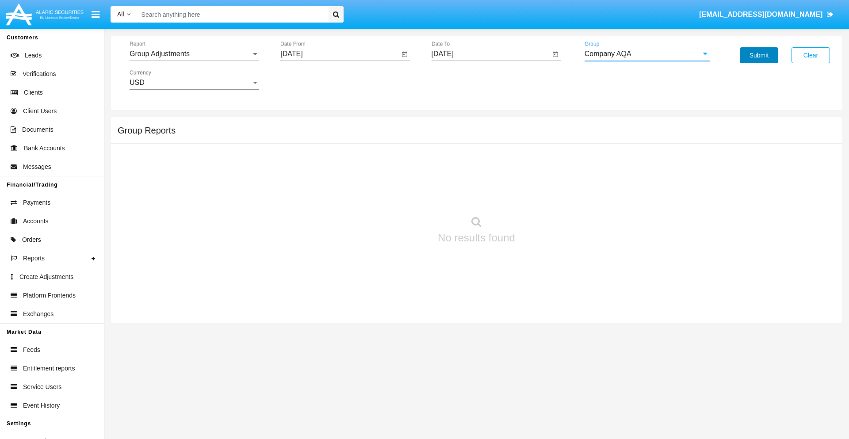
click at [759, 55] on button "Submit" at bounding box center [759, 55] width 38 height 16
click at [194, 54] on span "Report" at bounding box center [191, 54] width 122 height 8
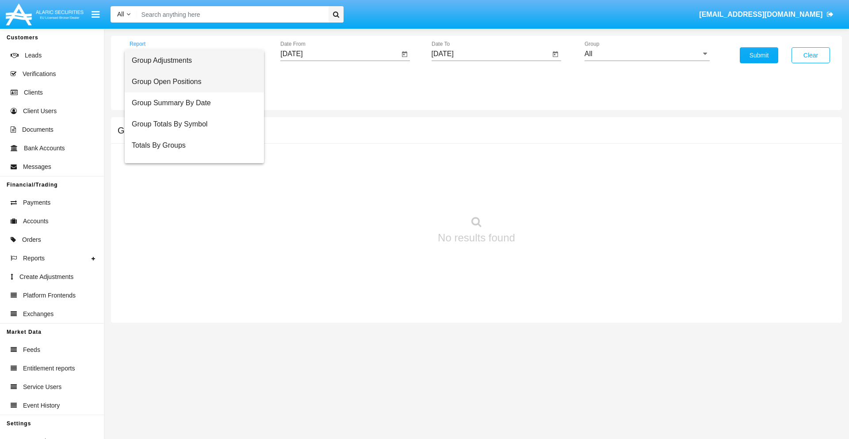
click at [191, 82] on span "Group Open Positions" at bounding box center [194, 81] width 125 height 21
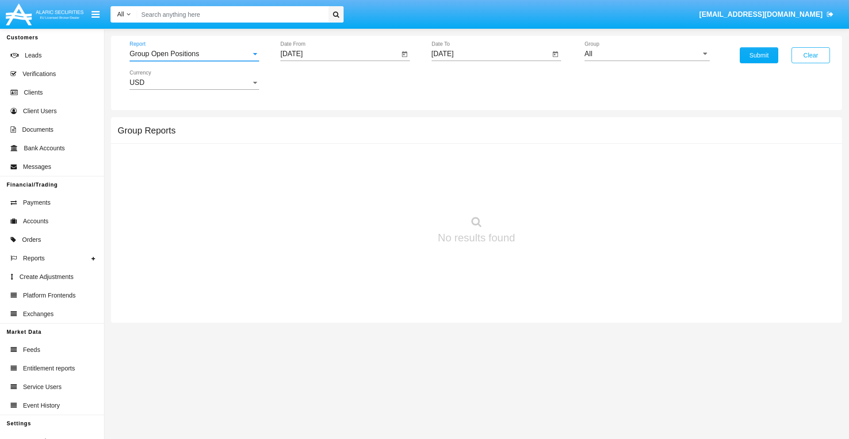
click at [340, 54] on input "[DATE]" at bounding box center [339, 54] width 119 height 8
click at [309, 80] on span "[DATE]" at bounding box center [301, 80] width 19 height 7
click at [333, 178] on div "2019" at bounding box center [333, 178] width 28 height 16
click at [302, 125] on div "JAN" at bounding box center [302, 125] width 28 height 16
click at [330, 135] on div "1" at bounding box center [330, 136] width 16 height 16
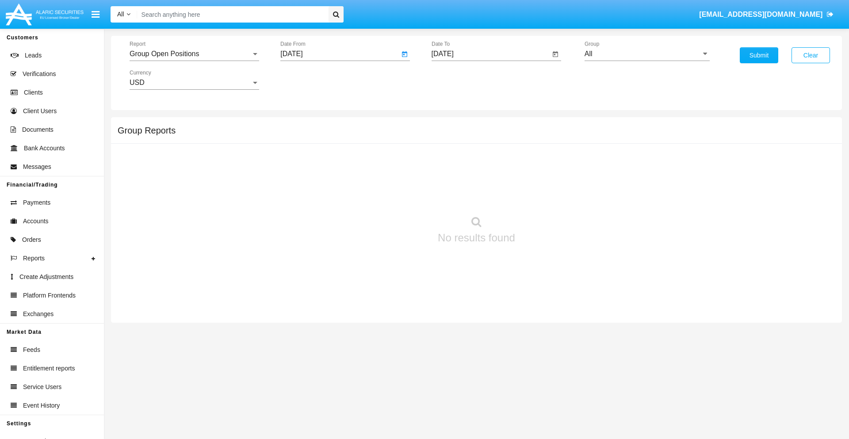
type input "[DATE]"
click at [491, 54] on input "[DATE]" at bounding box center [491, 54] width 119 height 8
click at [460, 80] on span "[DATE]" at bounding box center [452, 80] width 19 height 7
click at [483, 178] on div "2019" at bounding box center [484, 178] width 28 height 16
click at [453, 125] on div "JAN" at bounding box center [453, 125] width 28 height 16
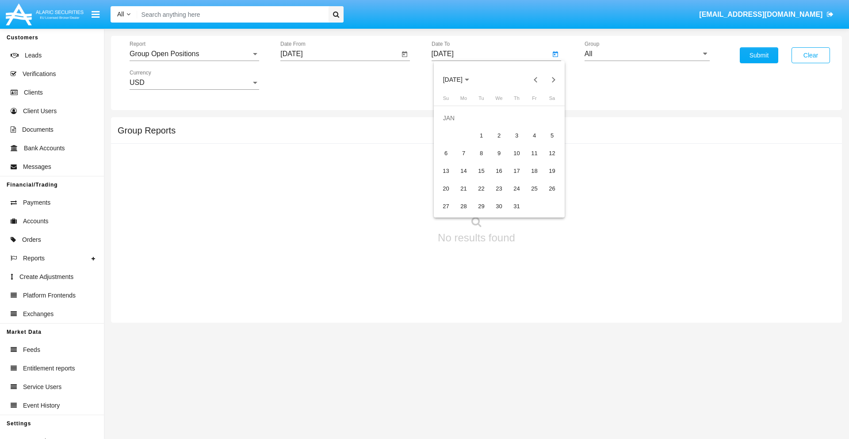
click at [481, 135] on div "1" at bounding box center [482, 136] width 16 height 16
type input "[DATE]"
click at [647, 54] on input "All" at bounding box center [647, 54] width 125 height 8
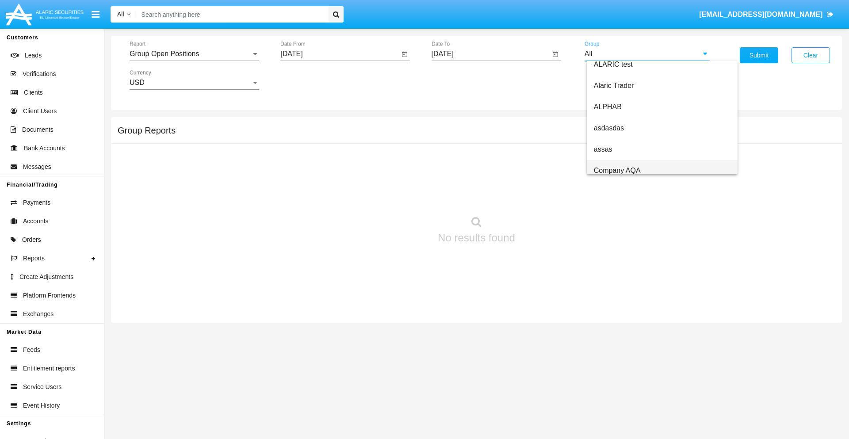
click at [617, 170] on span "Company AQA" at bounding box center [617, 171] width 47 height 8
type input "Company AQA"
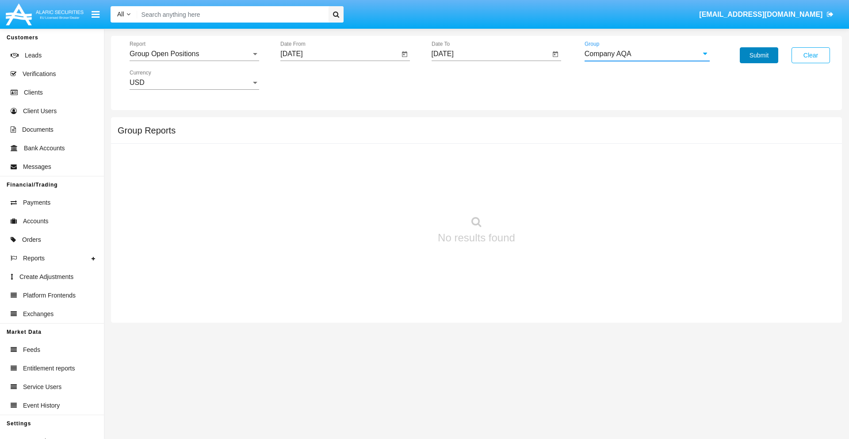
click at [759, 55] on button "Submit" at bounding box center [759, 55] width 38 height 16
click at [194, 54] on span "Report" at bounding box center [191, 54] width 122 height 8
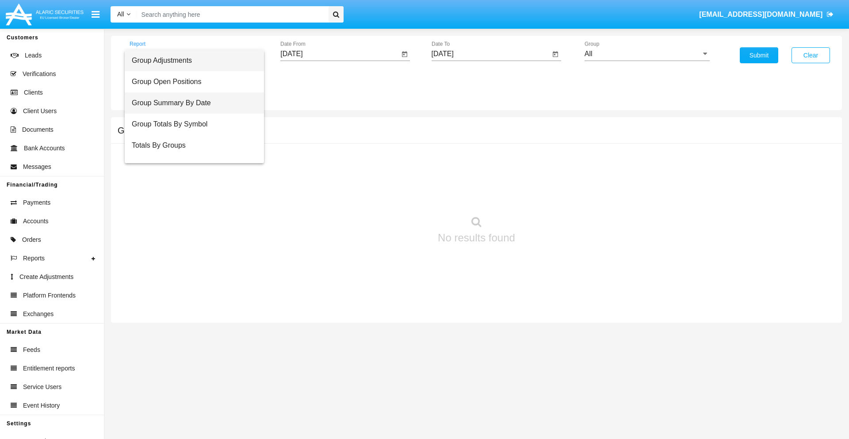
click at [191, 103] on span "Group Summary By Date" at bounding box center [194, 102] width 125 height 21
click at [340, 54] on input "[DATE]" at bounding box center [339, 54] width 119 height 8
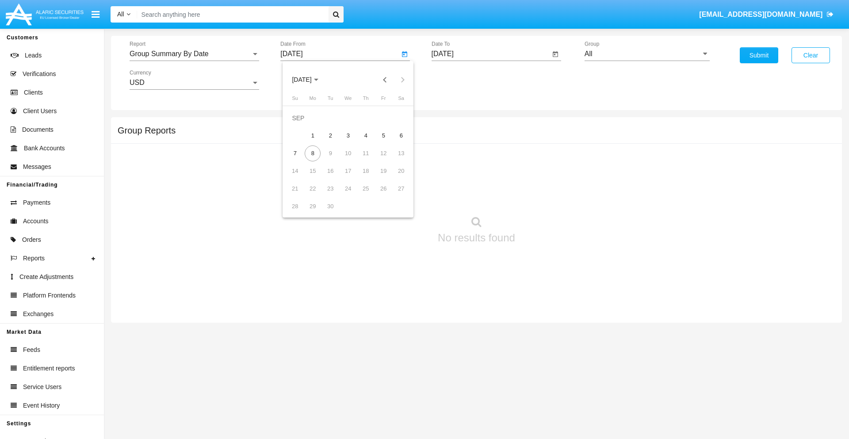
click at [309, 80] on span "[DATE]" at bounding box center [301, 80] width 19 height 7
click at [333, 178] on div "2019" at bounding box center [333, 178] width 28 height 16
click at [302, 125] on div "JAN" at bounding box center [302, 125] width 28 height 16
click at [330, 135] on div "1" at bounding box center [330, 136] width 16 height 16
type input "[DATE]"
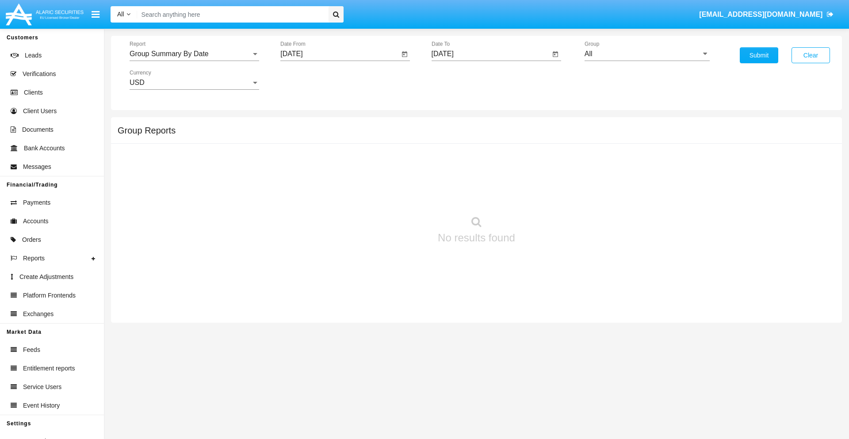
click at [491, 54] on input "[DATE]" at bounding box center [491, 54] width 119 height 8
click at [460, 80] on span "[DATE]" at bounding box center [452, 80] width 19 height 7
click at [483, 178] on div "2019" at bounding box center [484, 178] width 28 height 16
click at [453, 125] on div "JAN" at bounding box center [453, 125] width 28 height 16
click at [481, 135] on div "1" at bounding box center [482, 136] width 16 height 16
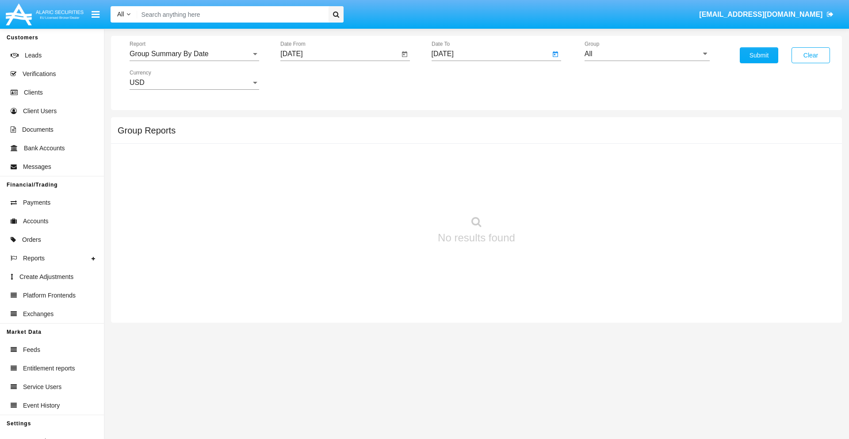
type input "01/01/19"
click at [647, 54] on input "All" at bounding box center [647, 54] width 125 height 8
click at [617, 365] on span "Company AQA" at bounding box center [617, 369] width 47 height 8
type input "Company AQA"
click at [759, 55] on button "Submit" at bounding box center [759, 55] width 38 height 16
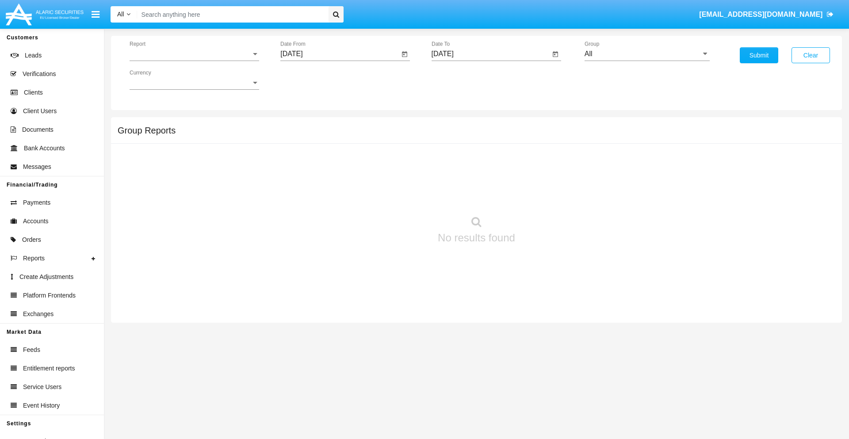
click at [194, 54] on span "Report" at bounding box center [191, 54] width 122 height 8
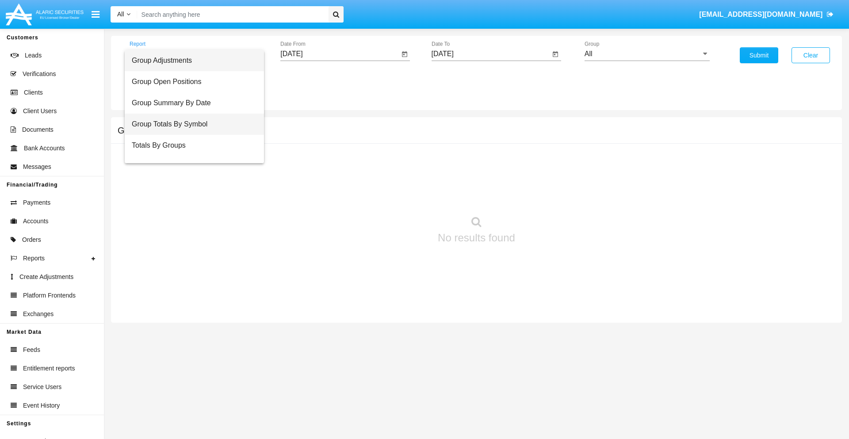
click at [191, 124] on span "Group Totals By Symbol" at bounding box center [194, 124] width 125 height 21
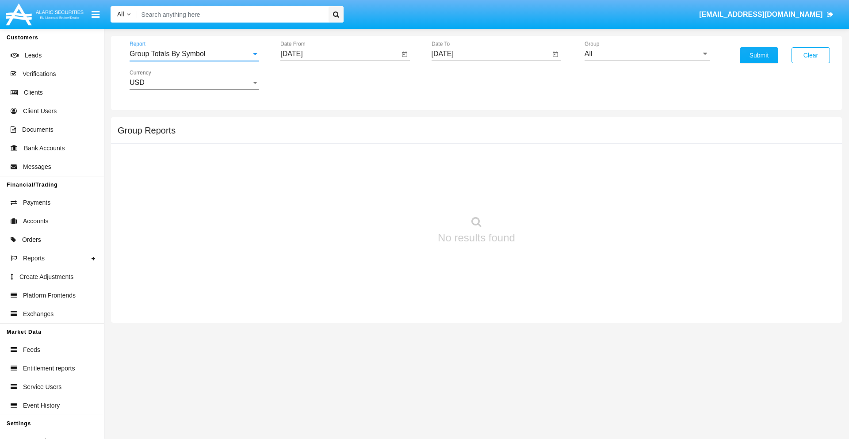
click at [340, 54] on input "[DATE]" at bounding box center [339, 54] width 119 height 8
click at [309, 80] on span "[DATE]" at bounding box center [301, 80] width 19 height 7
click at [333, 178] on div "2019" at bounding box center [333, 178] width 28 height 16
click at [302, 125] on div "JAN" at bounding box center [302, 125] width 28 height 16
click at [330, 135] on div "1" at bounding box center [330, 136] width 16 height 16
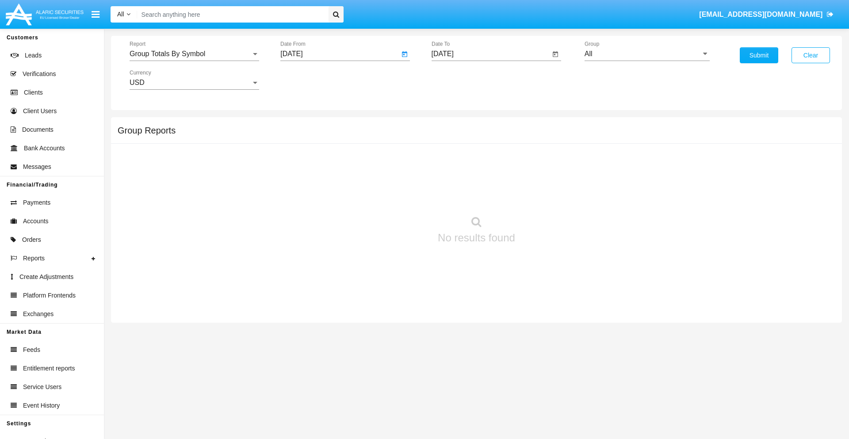
type input "[DATE]"
click at [491, 54] on input "[DATE]" at bounding box center [491, 54] width 119 height 8
click at [460, 80] on span "[DATE]" at bounding box center [452, 80] width 19 height 7
click at [483, 178] on div "2019" at bounding box center [484, 178] width 28 height 16
click at [453, 125] on div "JAN" at bounding box center [453, 125] width 28 height 16
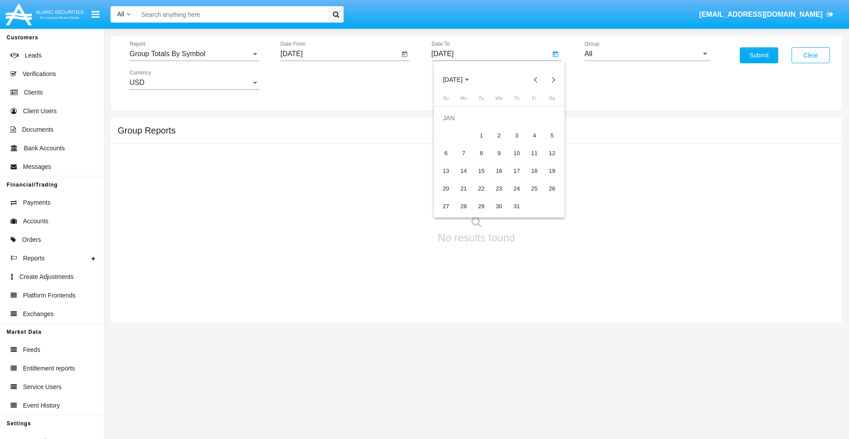
click at [481, 135] on div "1" at bounding box center [482, 136] width 16 height 16
type input "[DATE]"
click at [647, 54] on input "All" at bounding box center [647, 54] width 125 height 8
click at [617, 365] on span "Company AQA" at bounding box center [617, 369] width 47 height 8
type input "Company AQA"
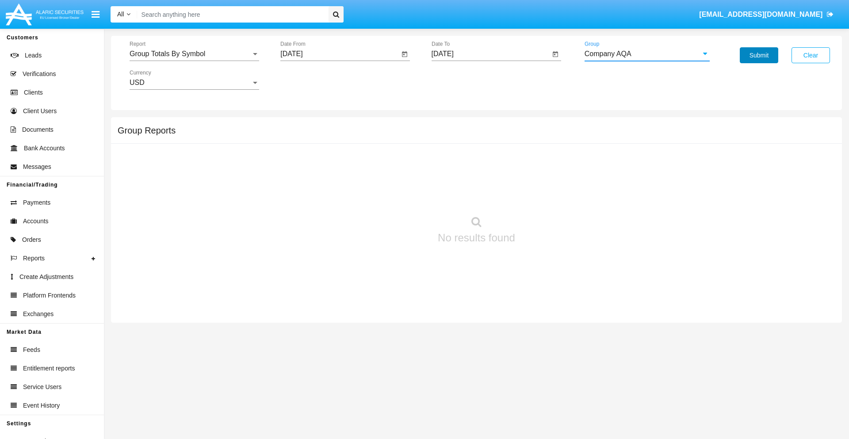
click at [759, 55] on button "Submit" at bounding box center [759, 55] width 38 height 16
click at [194, 54] on span "Report" at bounding box center [191, 54] width 122 height 8
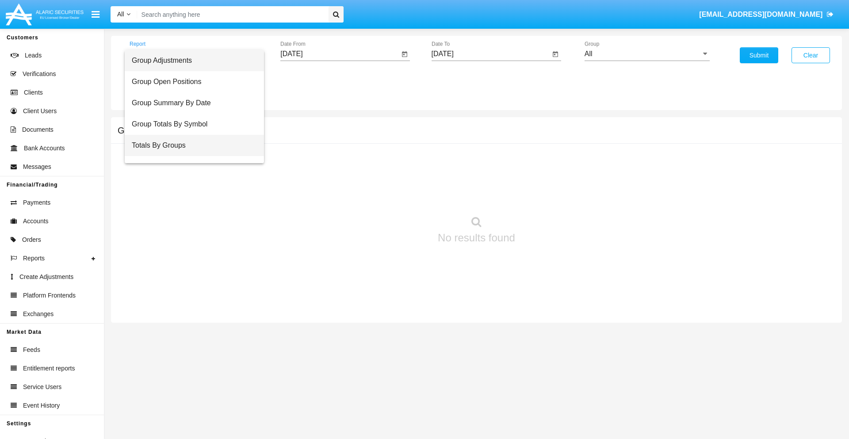
click at [191, 146] on span "Totals By Groups" at bounding box center [194, 145] width 125 height 21
click at [340, 54] on input "[DATE]" at bounding box center [339, 54] width 119 height 8
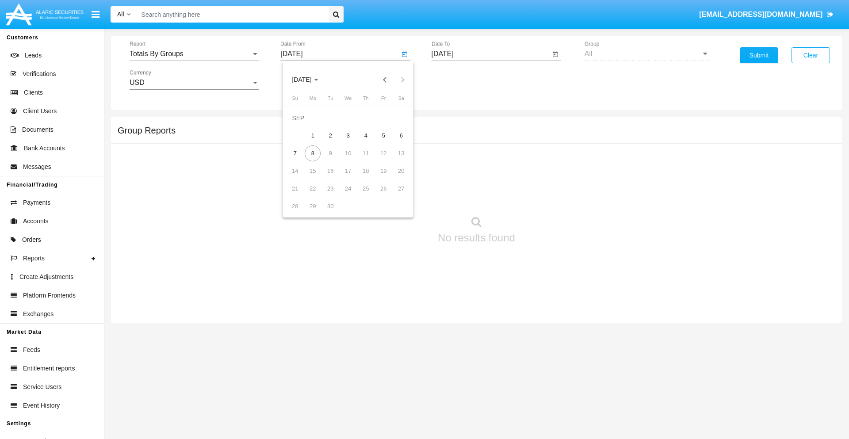
click at [309, 80] on span "[DATE]" at bounding box center [301, 80] width 19 height 7
click at [333, 178] on div "2019" at bounding box center [333, 178] width 28 height 16
click at [302, 125] on div "JAN" at bounding box center [302, 125] width 28 height 16
click at [330, 135] on div "1" at bounding box center [330, 136] width 16 height 16
type input "[DATE]"
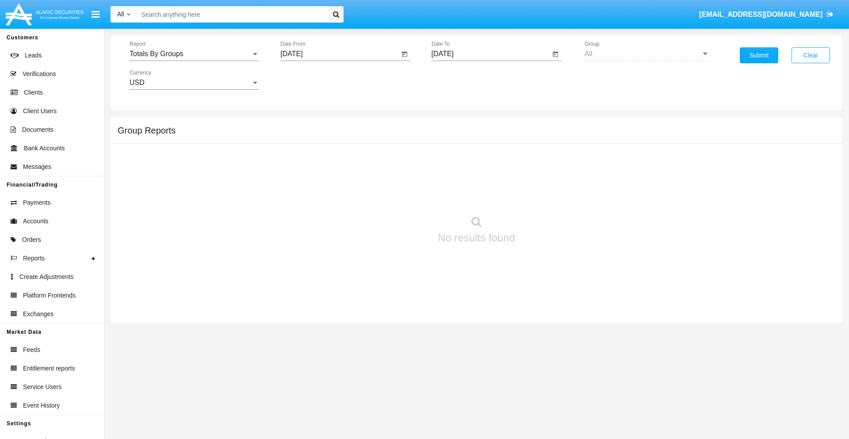
click at [491, 54] on input "[DATE]" at bounding box center [491, 54] width 119 height 8
click at [460, 80] on span "[DATE]" at bounding box center [452, 80] width 19 height 7
click at [483, 178] on div "2019" at bounding box center [484, 178] width 28 height 16
click at [453, 125] on div "JAN" at bounding box center [453, 125] width 28 height 16
click at [481, 135] on div "1" at bounding box center [482, 136] width 16 height 16
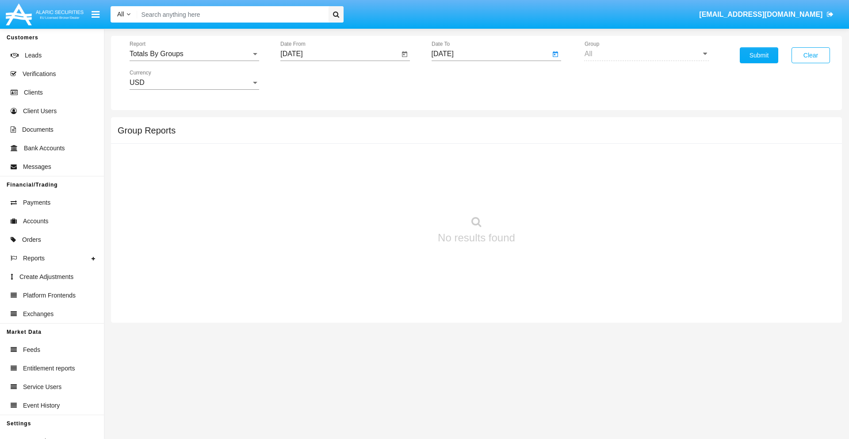
type input "[DATE]"
click at [759, 55] on button "Submit" at bounding box center [759, 55] width 38 height 16
click at [194, 54] on span "Report" at bounding box center [191, 54] width 122 height 8
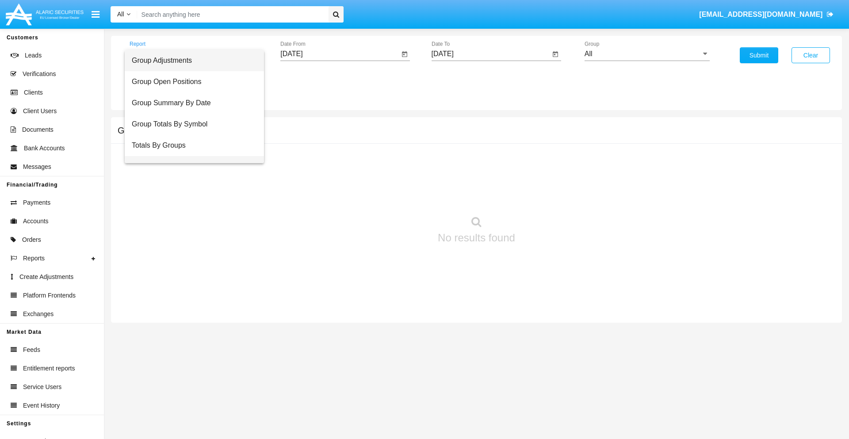
click at [191, 156] on span "Group Fees By Destination" at bounding box center [194, 166] width 125 height 21
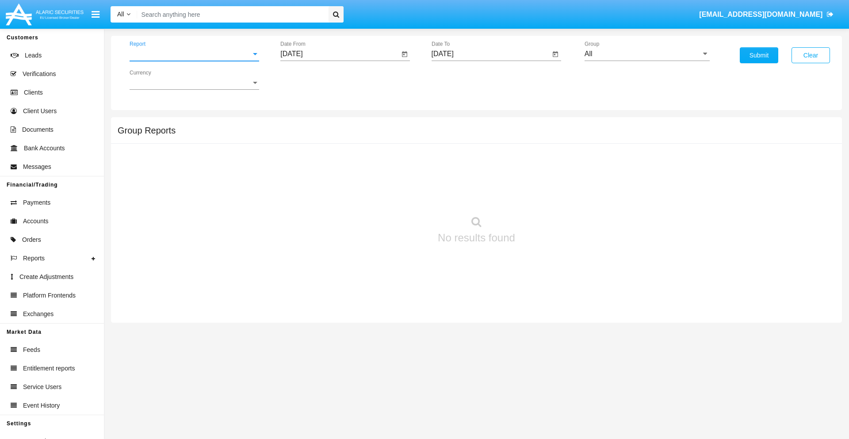
scroll to position [14, 0]
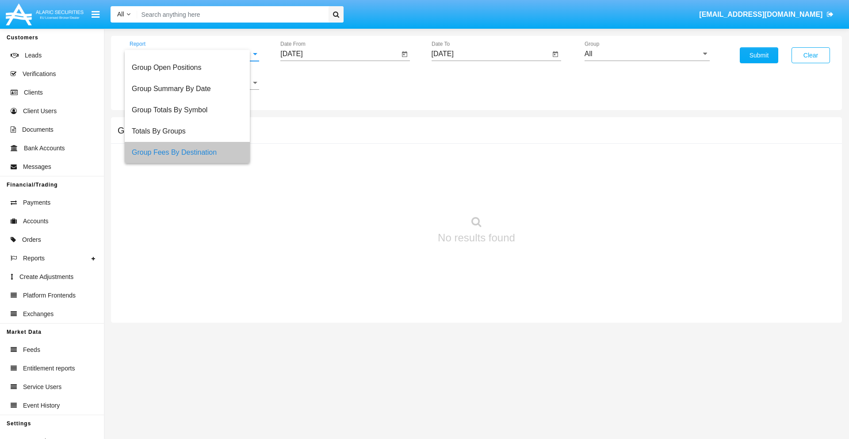
click at [340, 54] on input "[DATE]" at bounding box center [339, 54] width 119 height 8
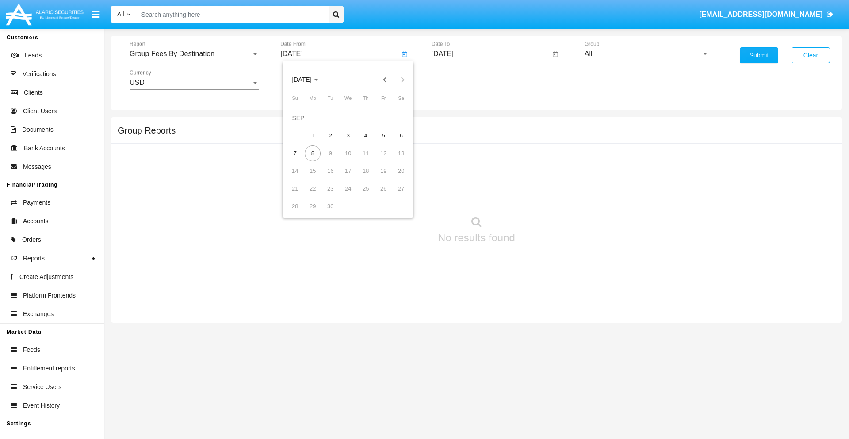
click at [309, 80] on span "[DATE]" at bounding box center [301, 80] width 19 height 7
click at [333, 178] on div "2019" at bounding box center [333, 178] width 28 height 16
click at [302, 125] on div "JAN" at bounding box center [302, 125] width 28 height 16
click at [330, 135] on div "1" at bounding box center [330, 136] width 16 height 16
type input "[DATE]"
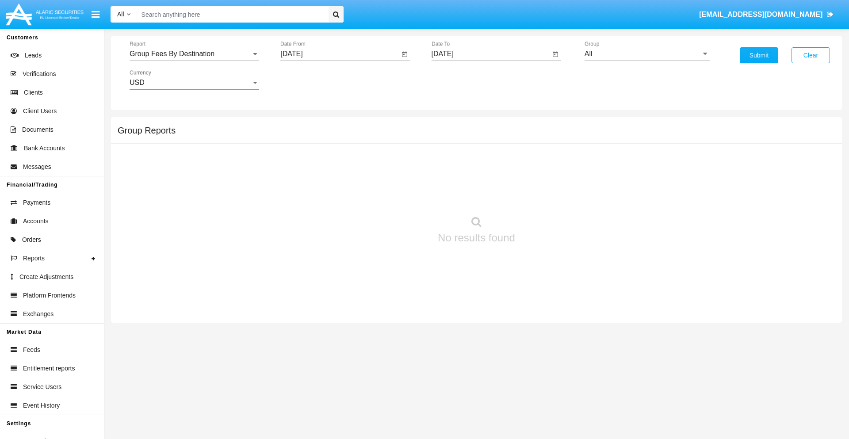
click at [491, 54] on input "[DATE]" at bounding box center [491, 54] width 119 height 8
click at [460, 80] on span "[DATE]" at bounding box center [452, 80] width 19 height 7
click at [483, 178] on div "2019" at bounding box center [484, 178] width 28 height 16
click at [453, 125] on div "JAN" at bounding box center [453, 125] width 28 height 16
click at [481, 135] on div "1" at bounding box center [482, 136] width 16 height 16
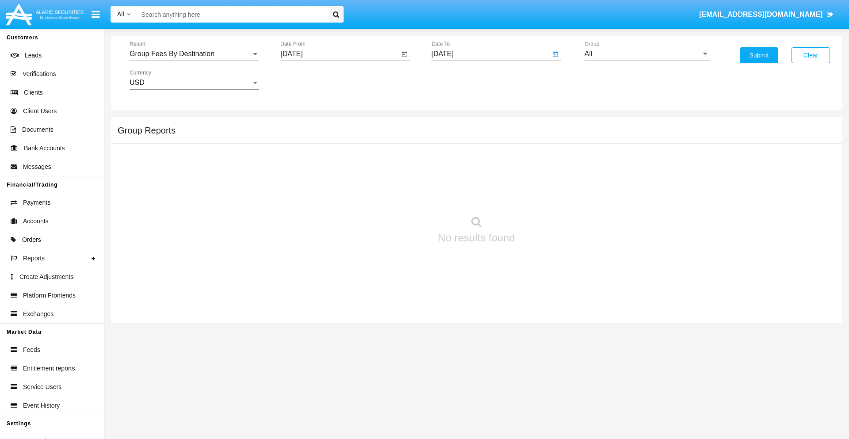
type input "01/01/19"
click at [647, 54] on input "All" at bounding box center [647, 54] width 125 height 8
click at [617, 170] on span "Company AQA" at bounding box center [617, 171] width 47 height 8
type input "Company AQA"
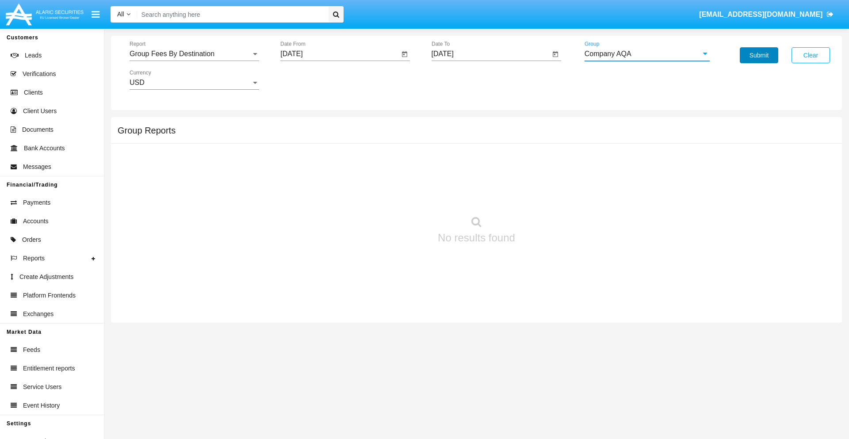
click at [759, 55] on button "Submit" at bounding box center [759, 55] width 38 height 16
click at [194, 54] on span "Report" at bounding box center [191, 54] width 122 height 8
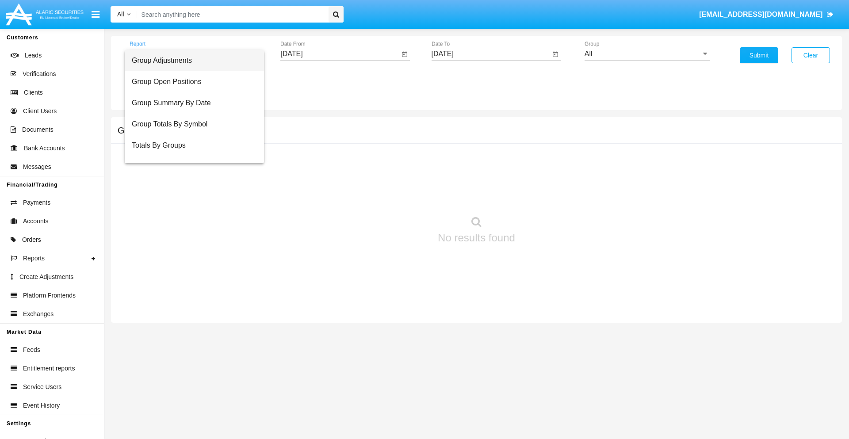
scroll to position [35, 0]
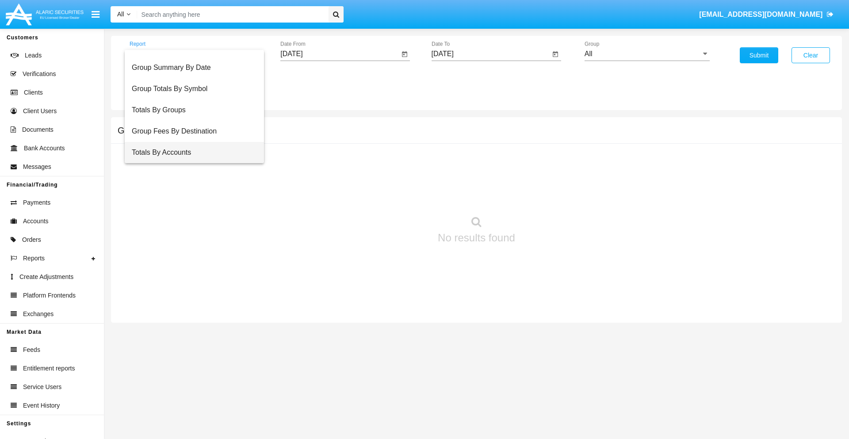
click at [191, 153] on span "Totals By Accounts" at bounding box center [194, 152] width 125 height 21
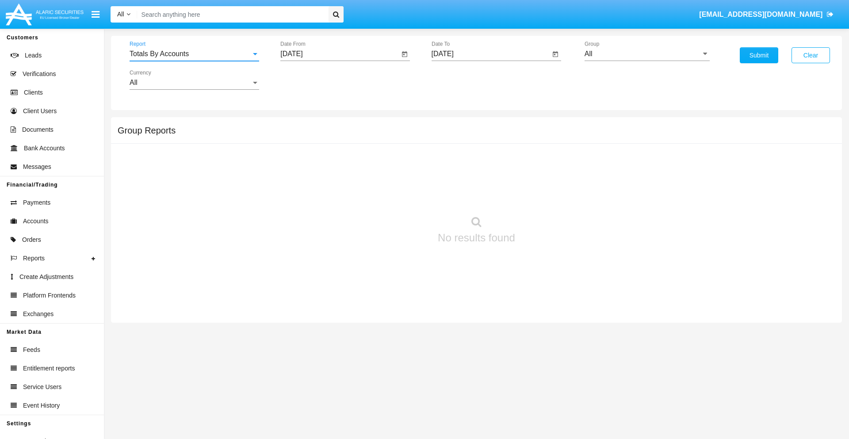
click at [340, 54] on input "[DATE]" at bounding box center [339, 54] width 119 height 8
click at [309, 80] on span "[DATE]" at bounding box center [301, 80] width 19 height 7
click at [333, 178] on div "2019" at bounding box center [333, 178] width 28 height 16
click at [302, 125] on div "JAN" at bounding box center [302, 125] width 28 height 16
click at [330, 135] on div "1" at bounding box center [330, 136] width 16 height 16
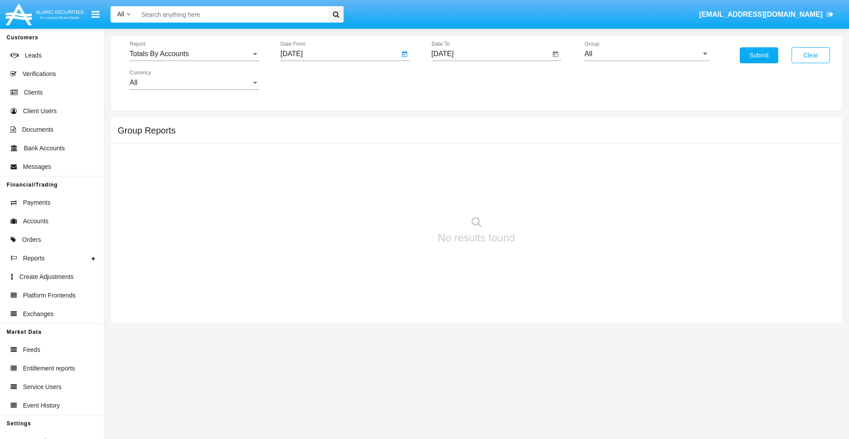
type input "01/01/19"
click at [491, 54] on input "[DATE]" at bounding box center [491, 54] width 119 height 8
click at [460, 80] on span "[DATE]" at bounding box center [452, 80] width 19 height 7
click at [483, 178] on div "2019" at bounding box center [484, 178] width 28 height 16
click at [453, 125] on div "JAN" at bounding box center [453, 125] width 28 height 16
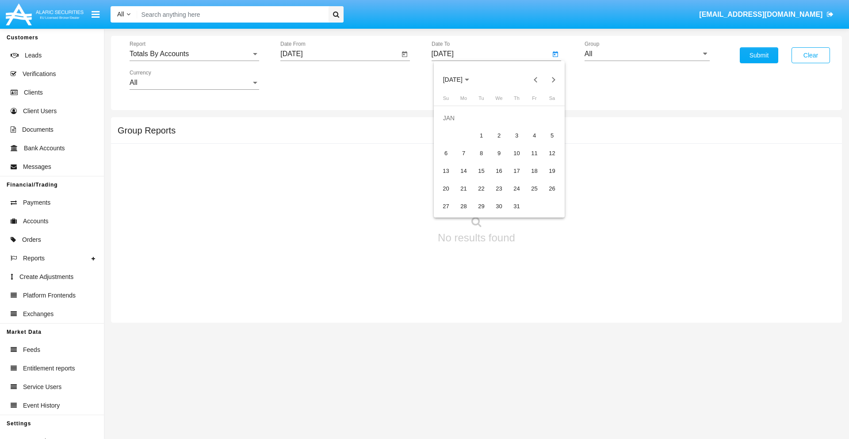
click at [481, 135] on div "1" at bounding box center [482, 136] width 16 height 16
type input "01/01/19"
click at [647, 54] on input "All" at bounding box center [647, 54] width 125 height 8
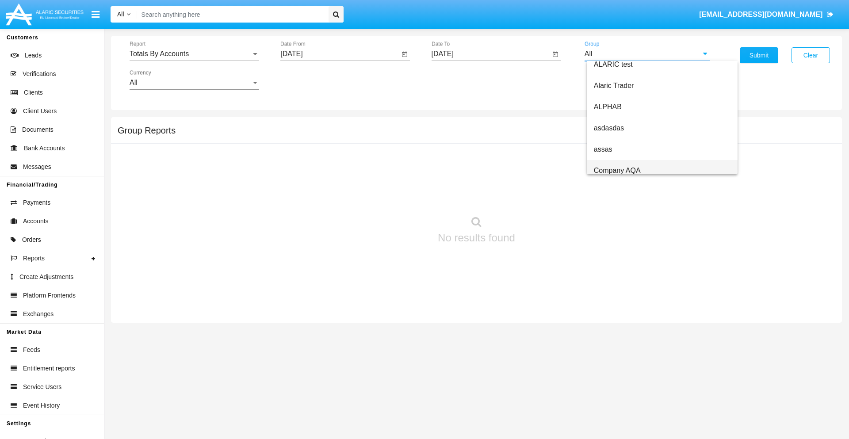
click at [617, 170] on span "Company AQA" at bounding box center [617, 171] width 47 height 8
type input "Company AQA"
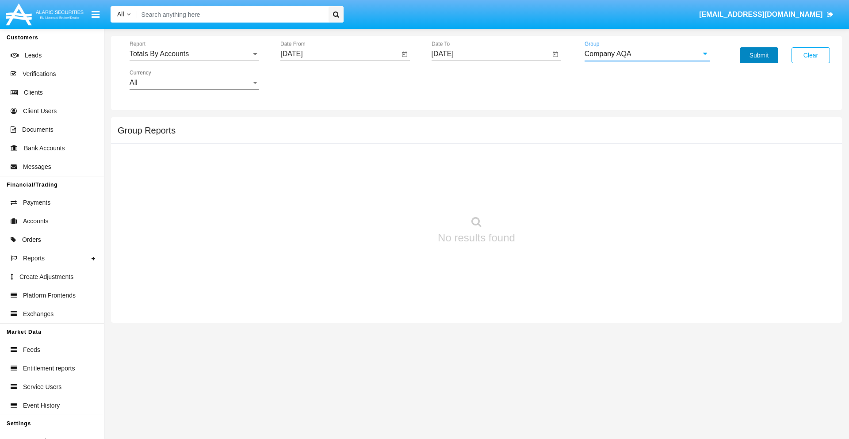
click at [759, 55] on button "Submit" at bounding box center [759, 55] width 38 height 16
click at [194, 54] on span "Report" at bounding box center [191, 54] width 122 height 8
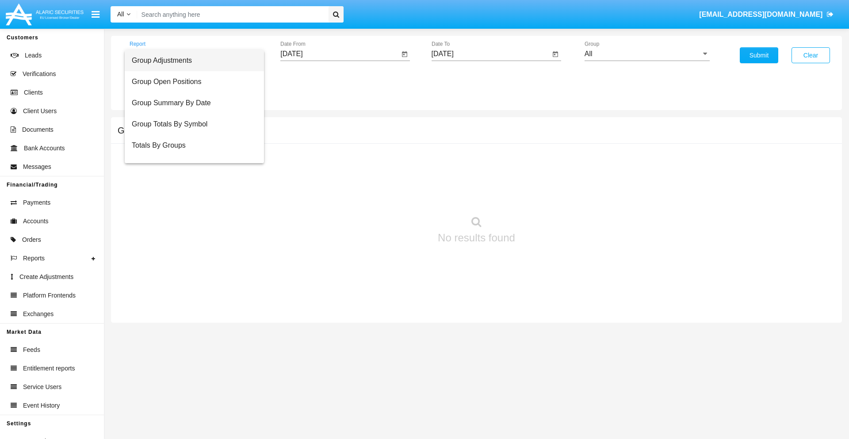
click at [191, 61] on span "Group Adjustments" at bounding box center [194, 60] width 125 height 21
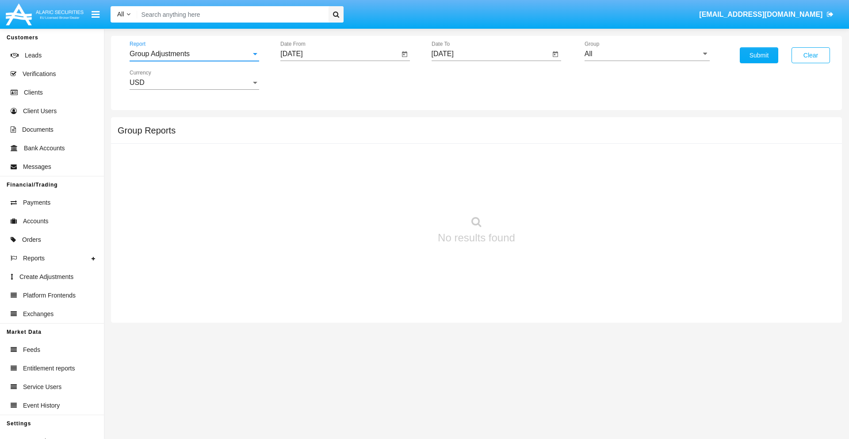
click at [340, 54] on input "[DATE]" at bounding box center [339, 54] width 119 height 8
click at [309, 80] on span "[DATE]" at bounding box center [301, 80] width 19 height 7
click at [395, 196] on div "2025" at bounding box center [395, 196] width 28 height 16
click at [333, 142] on div "JUN" at bounding box center [333, 142] width 28 height 16
click at [295, 153] on div "8" at bounding box center [295, 154] width 16 height 16
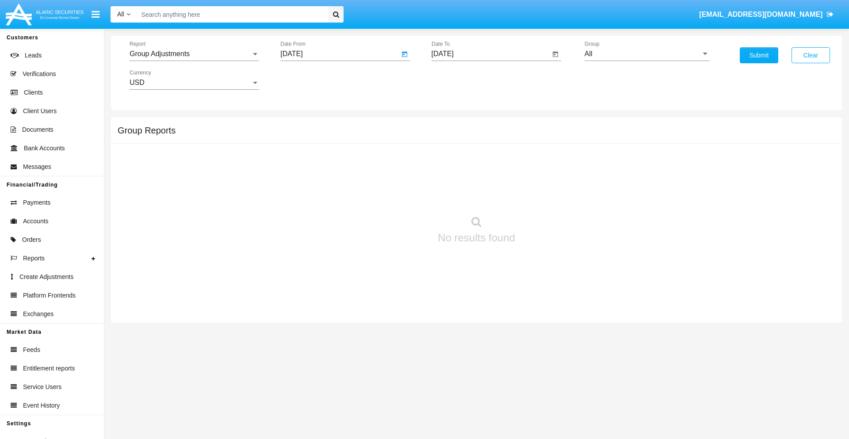
type input "[DATE]"
click at [491, 54] on input "[DATE]" at bounding box center [491, 54] width 119 height 8
click at [460, 80] on span "[DATE]" at bounding box center [452, 80] width 19 height 7
click at [545, 196] on div "2025" at bounding box center [546, 196] width 28 height 16
click at [453, 160] on div "SEP" at bounding box center [453, 160] width 28 height 16
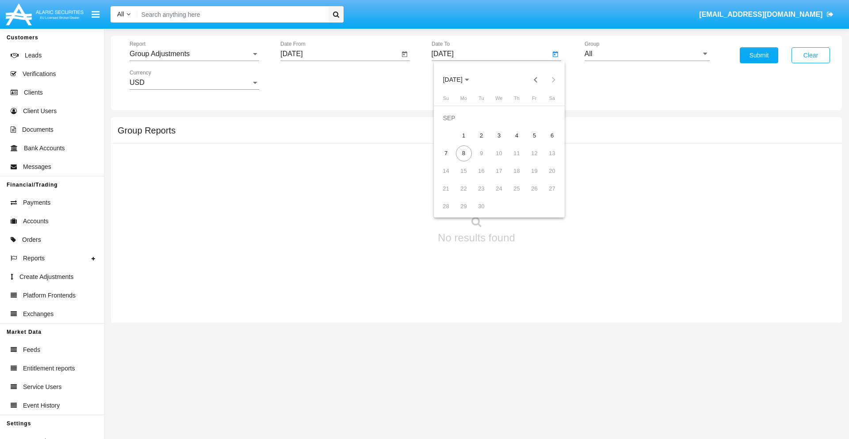
click at [464, 153] on div "8" at bounding box center [464, 154] width 16 height 16
type input "[DATE]"
click at [647, 54] on input "All" at bounding box center [647, 54] width 125 height 8
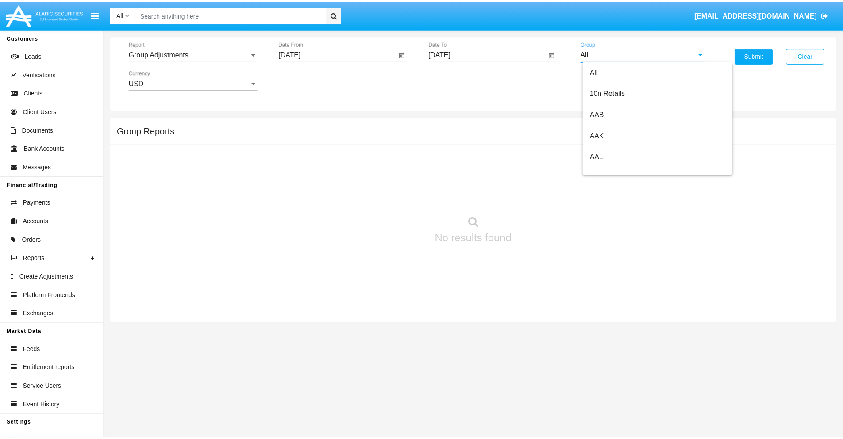
scroll to position [198, 0]
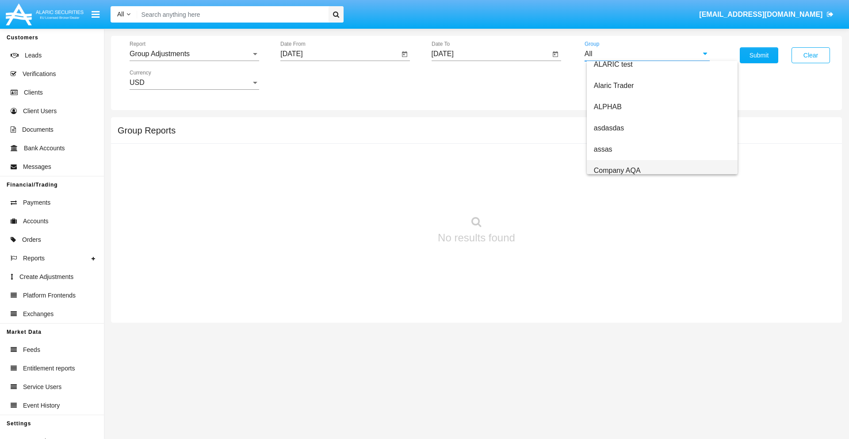
click at [617, 170] on span "Company AQA" at bounding box center [617, 171] width 47 height 8
type input "Company AQA"
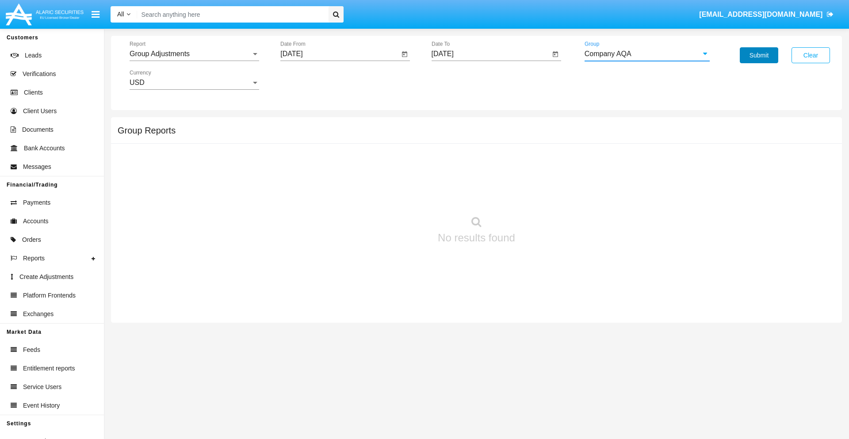
click at [759, 55] on button "Submit" at bounding box center [759, 55] width 38 height 16
click at [194, 54] on span "Report" at bounding box center [191, 54] width 122 height 8
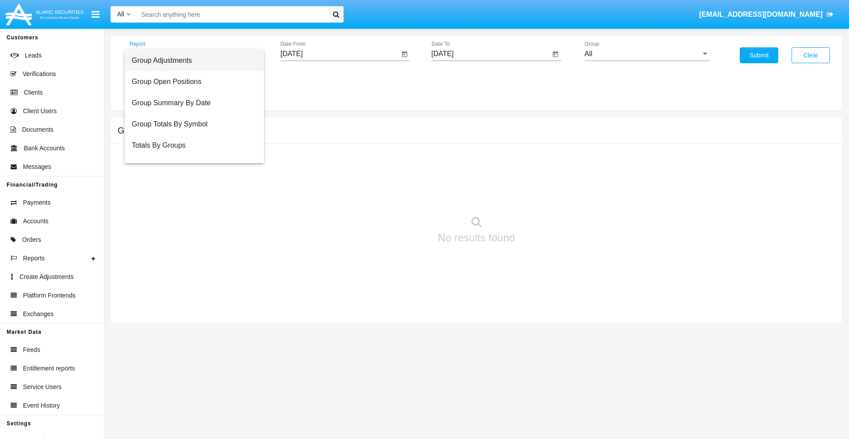
scroll to position [14, 0]
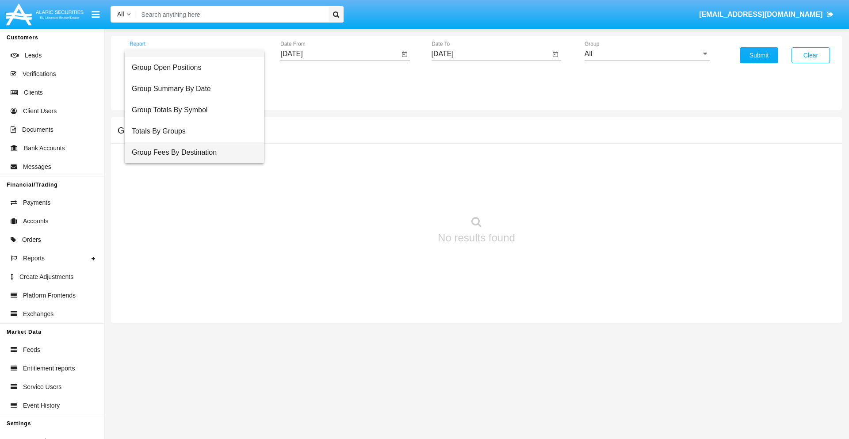
click at [191, 153] on span "Group Fees By Destination" at bounding box center [194, 152] width 125 height 21
click at [340, 54] on input "[DATE]" at bounding box center [339, 54] width 119 height 8
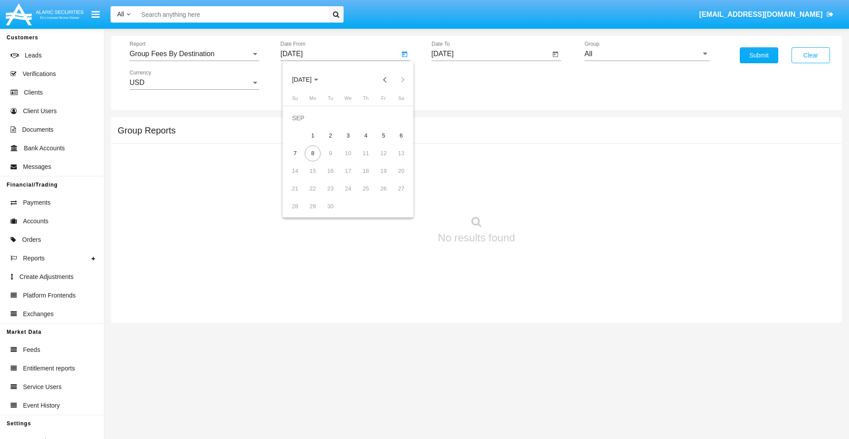
click at [309, 80] on span "[DATE]" at bounding box center [301, 80] width 19 height 7
click at [395, 196] on div "2025" at bounding box center [395, 196] width 28 height 16
click at [364, 142] on div "[DATE]" at bounding box center [364, 142] width 28 height 16
click at [330, 153] on div "8" at bounding box center [330, 154] width 16 height 16
type input "07/08/25"
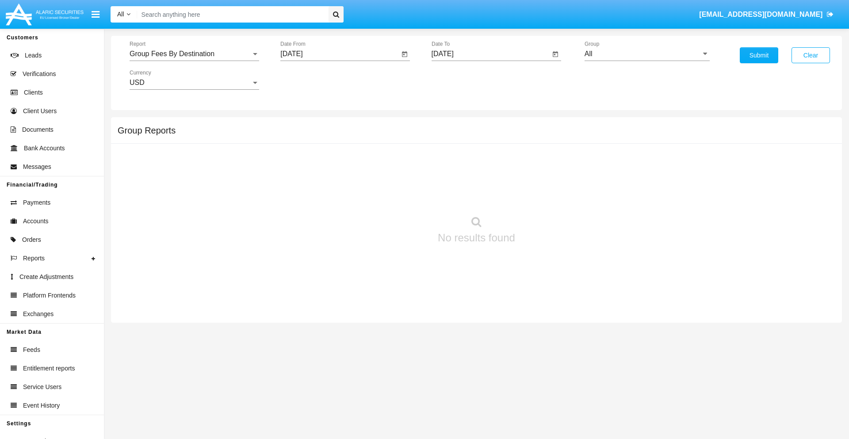
click at [491, 54] on input "[DATE]" at bounding box center [491, 54] width 119 height 8
click at [460, 80] on span "[DATE]" at bounding box center [452, 80] width 19 height 7
click at [545, 196] on div "2025" at bounding box center [546, 196] width 28 height 16
click at [453, 160] on div "SEP" at bounding box center [453, 160] width 28 height 16
click at [464, 153] on div "8" at bounding box center [464, 154] width 16 height 16
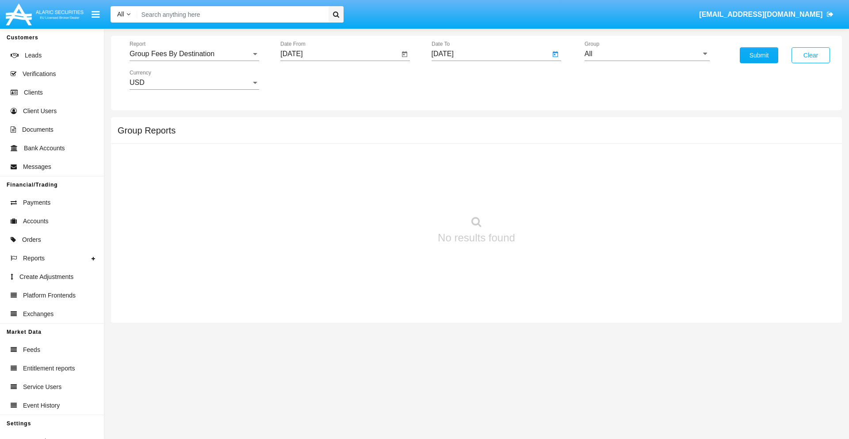
type input "[DATE]"
click at [647, 54] on input "All" at bounding box center [647, 54] width 125 height 8
click at [622, 170] on span "Hammer Web Lite" at bounding box center [622, 171] width 57 height 8
type input "Hammer Web Lite"
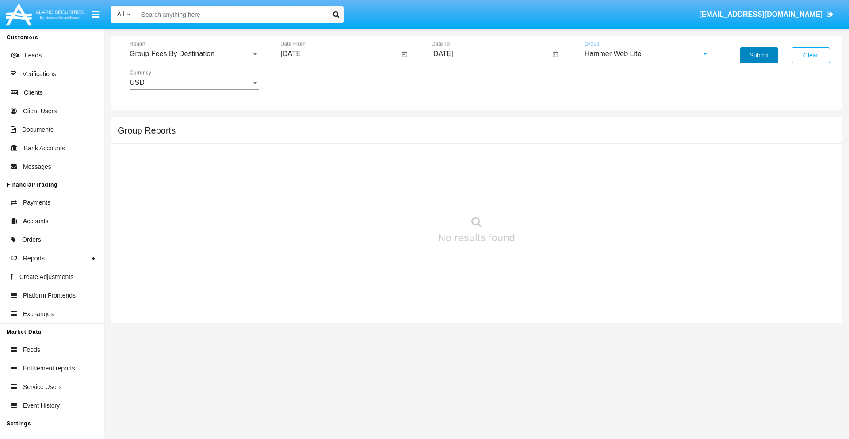
click at [759, 55] on button "Submit" at bounding box center [759, 55] width 38 height 16
click at [194, 54] on span "Report" at bounding box center [191, 54] width 122 height 8
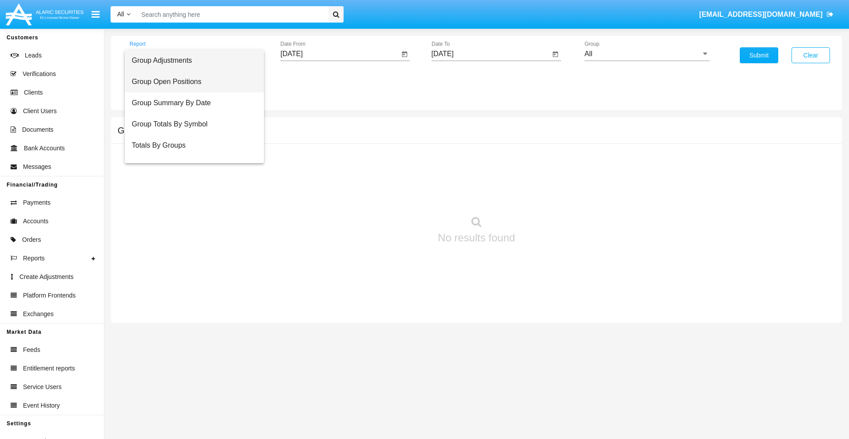
click at [191, 82] on span "Group Open Positions" at bounding box center [194, 81] width 125 height 21
click at [340, 54] on input "[DATE]" at bounding box center [339, 54] width 119 height 8
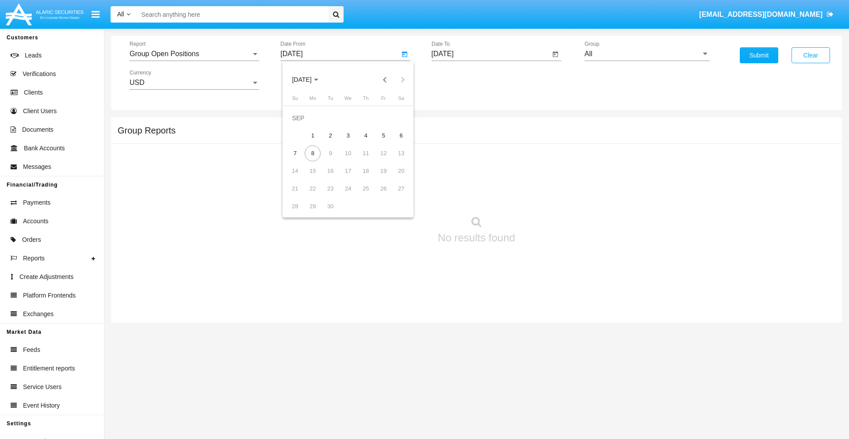
click at [309, 80] on span "[DATE]" at bounding box center [301, 80] width 19 height 7
click at [395, 196] on div "2025" at bounding box center [395, 196] width 28 height 16
click at [395, 142] on div "AUG" at bounding box center [395, 142] width 28 height 16
click at [383, 135] on div "8" at bounding box center [384, 136] width 16 height 16
type input "[DATE]"
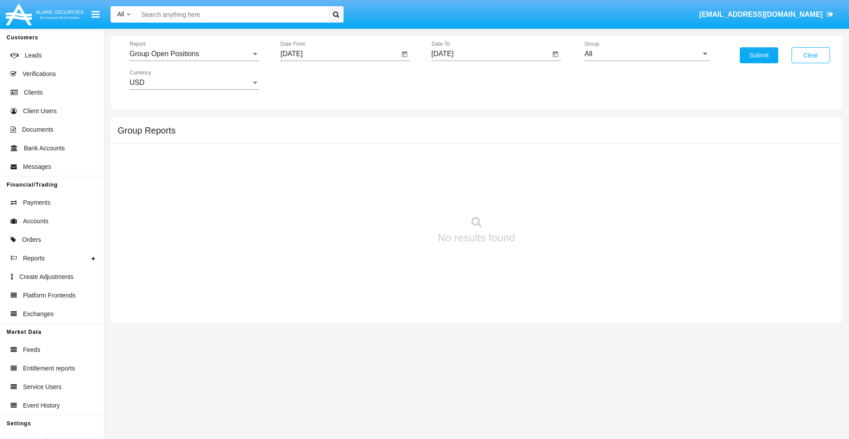
click at [491, 54] on input "[DATE]" at bounding box center [491, 54] width 119 height 8
click at [460, 80] on span "[DATE]" at bounding box center [452, 80] width 19 height 7
click at [545, 196] on div "2025" at bounding box center [546, 196] width 28 height 16
click at [453, 160] on div "SEP" at bounding box center [453, 160] width 28 height 16
click at [464, 153] on div "8" at bounding box center [464, 154] width 16 height 16
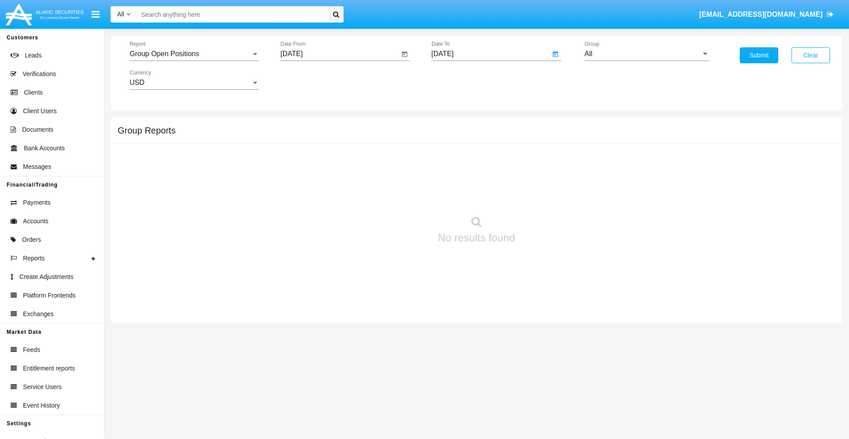
type input "[DATE]"
click at [647, 54] on input "All" at bounding box center [647, 54] width 125 height 8
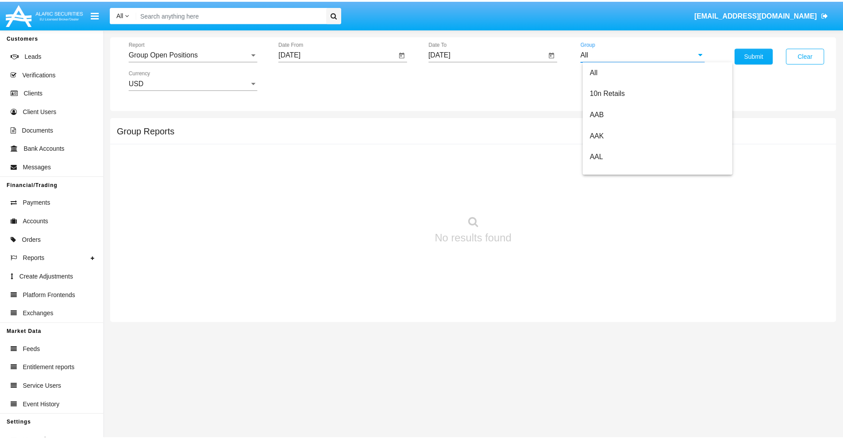
scroll to position [474, 0]
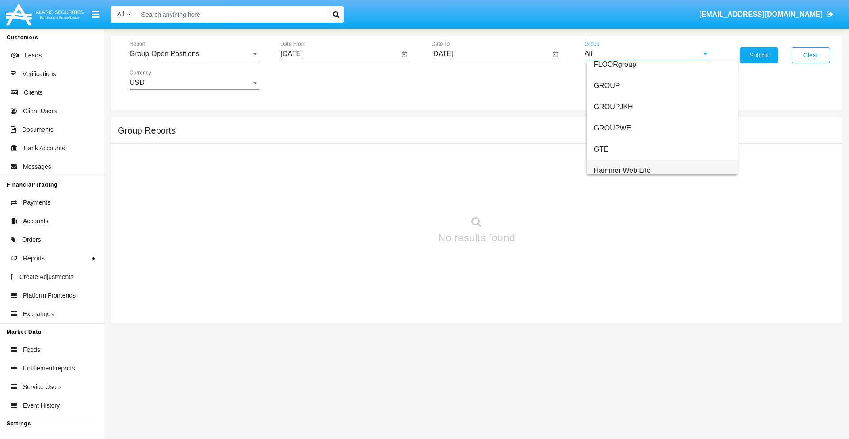
click at [622, 170] on span "Hammer Web Lite" at bounding box center [622, 171] width 57 height 8
type input "Hammer Web Lite"
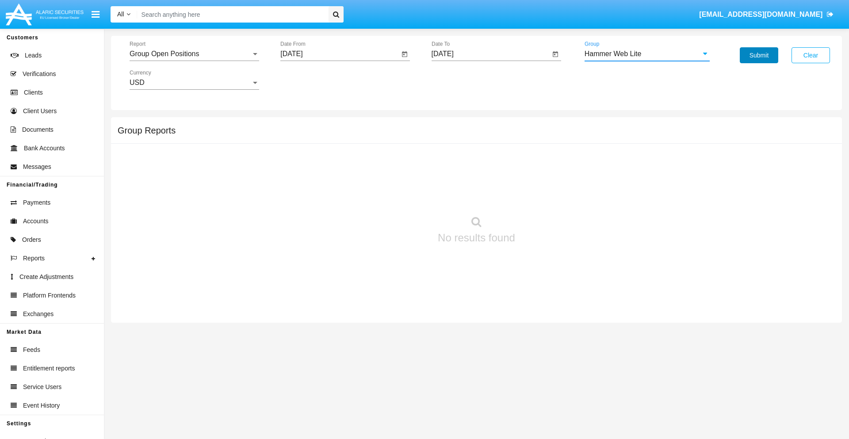
click at [759, 55] on button "Submit" at bounding box center [759, 55] width 38 height 16
click at [194, 54] on span "Report" at bounding box center [191, 54] width 122 height 8
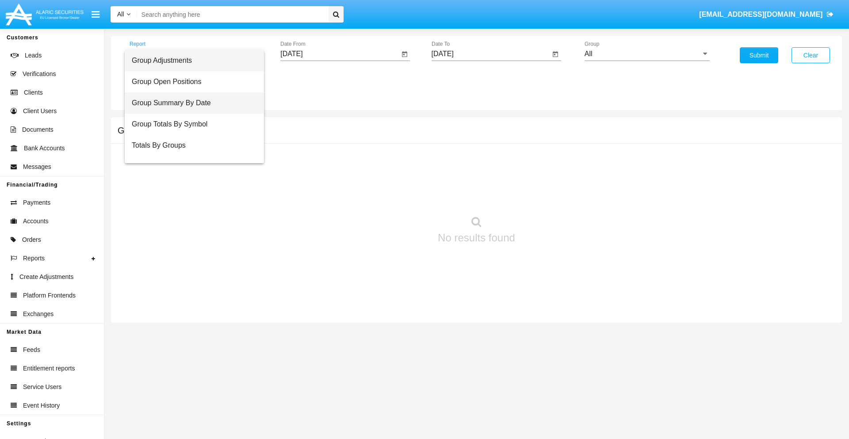
click at [191, 103] on span "Group Summary By Date" at bounding box center [194, 102] width 125 height 21
click at [340, 54] on input "[DATE]" at bounding box center [339, 54] width 119 height 8
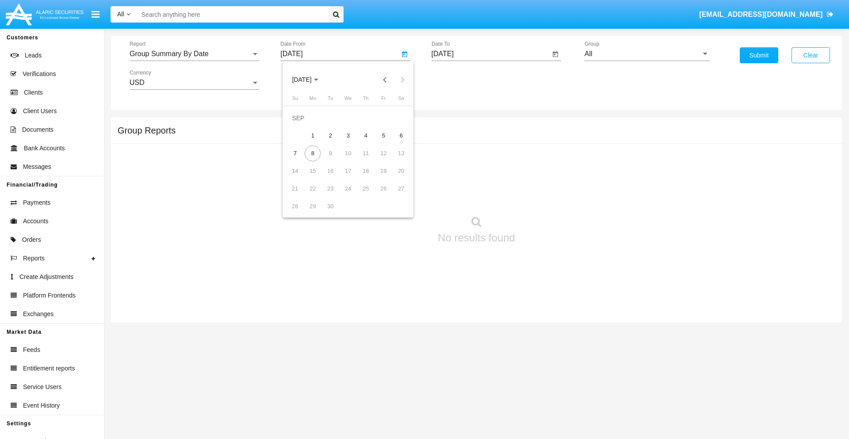
click at [309, 80] on span "[DATE]" at bounding box center [301, 80] width 19 height 7
click at [395, 196] on div "2025" at bounding box center [395, 196] width 28 height 16
click at [395, 142] on div "AUG" at bounding box center [395, 142] width 28 height 16
click at [383, 135] on div "8" at bounding box center [384, 136] width 16 height 16
type input "08/08/25"
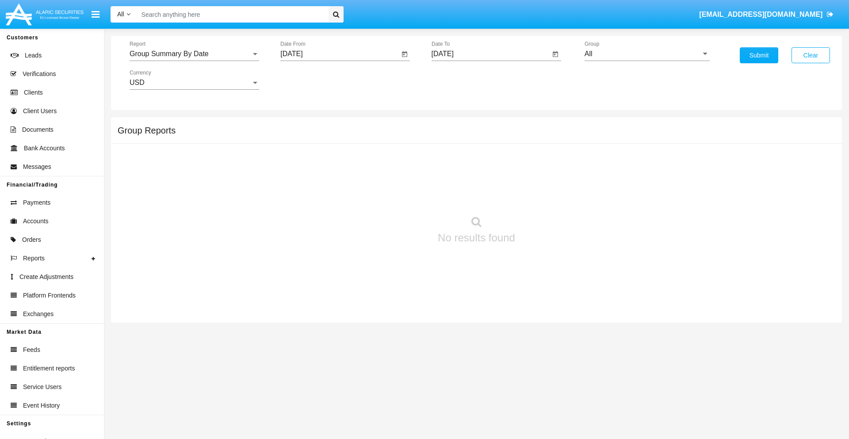
click at [491, 54] on input "[DATE]" at bounding box center [491, 54] width 119 height 8
click at [460, 80] on span "SEP 2025" at bounding box center [452, 80] width 19 height 7
click at [545, 196] on div "2025" at bounding box center [546, 196] width 28 height 16
click at [453, 160] on div "SEP" at bounding box center [453, 160] width 28 height 16
click at [464, 153] on div "8" at bounding box center [464, 154] width 16 height 16
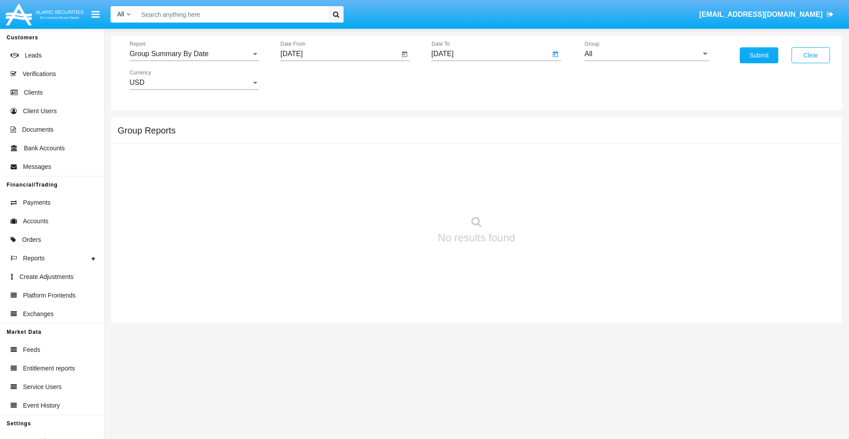
type input "09/08/25"
click at [647, 54] on input "All" at bounding box center [647, 54] width 125 height 8
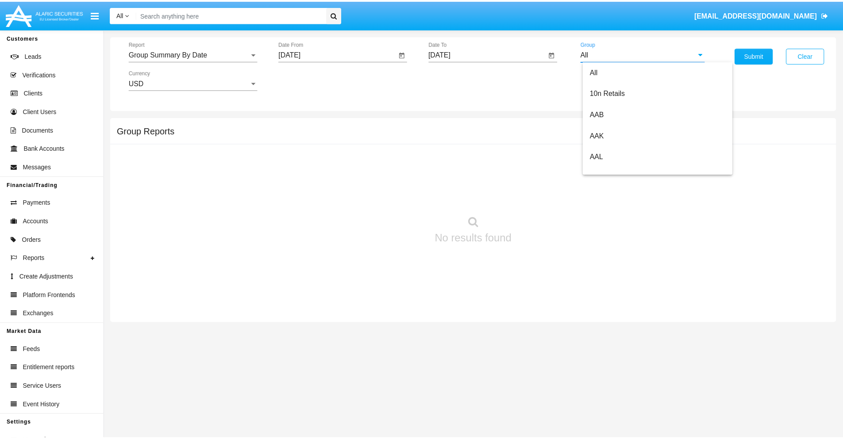
scroll to position [474, 0]
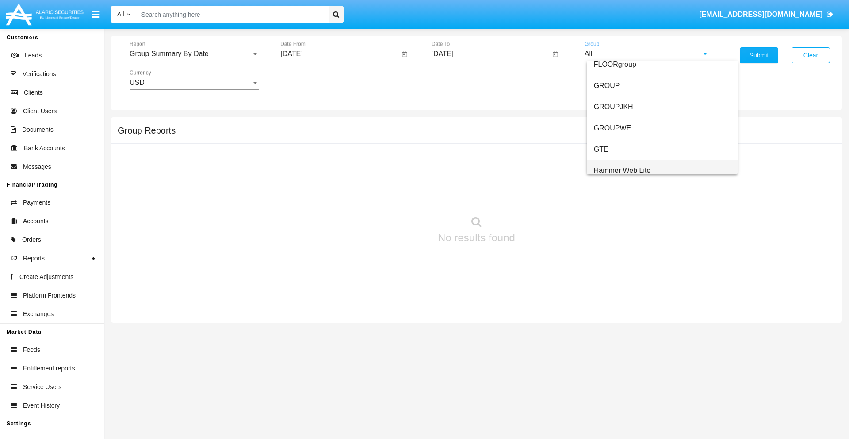
click at [622, 170] on span "Hammer Web Lite" at bounding box center [622, 171] width 57 height 8
type input "Hammer Web Lite"
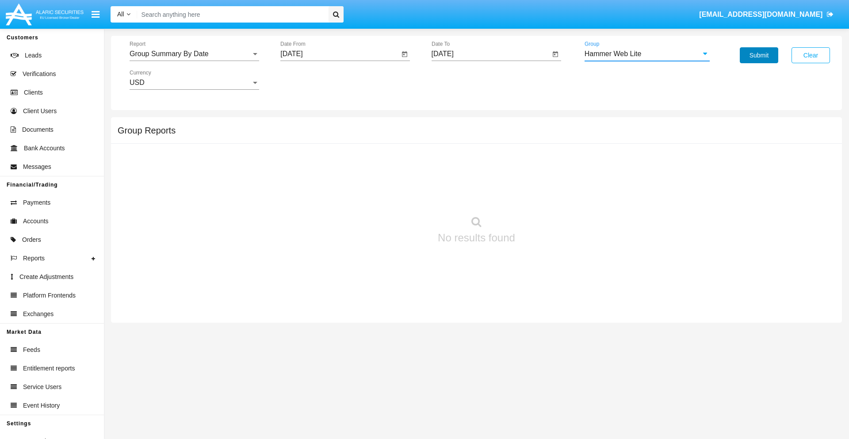
click at [759, 55] on button "Submit" at bounding box center [759, 55] width 38 height 16
click at [194, 54] on span "Report" at bounding box center [191, 54] width 122 height 8
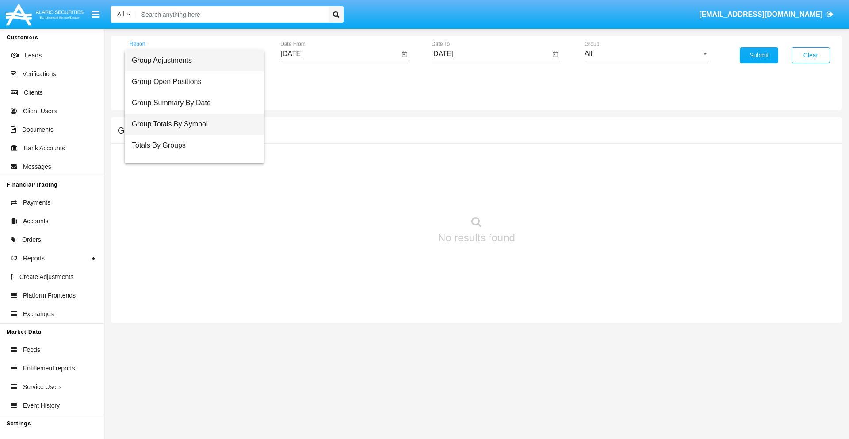
click at [191, 124] on span "Group Totals By Symbol" at bounding box center [194, 124] width 125 height 21
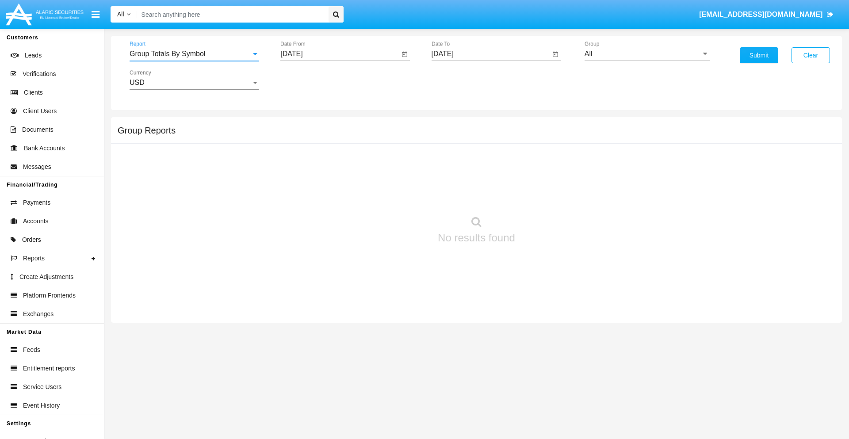
click at [340, 54] on input "[DATE]" at bounding box center [339, 54] width 119 height 8
click at [309, 80] on span "[DATE]" at bounding box center [301, 80] width 19 height 7
click at [395, 196] on div "2025" at bounding box center [395, 196] width 28 height 16
click at [395, 142] on div "AUG" at bounding box center [395, 142] width 28 height 16
click at [383, 135] on div "8" at bounding box center [384, 136] width 16 height 16
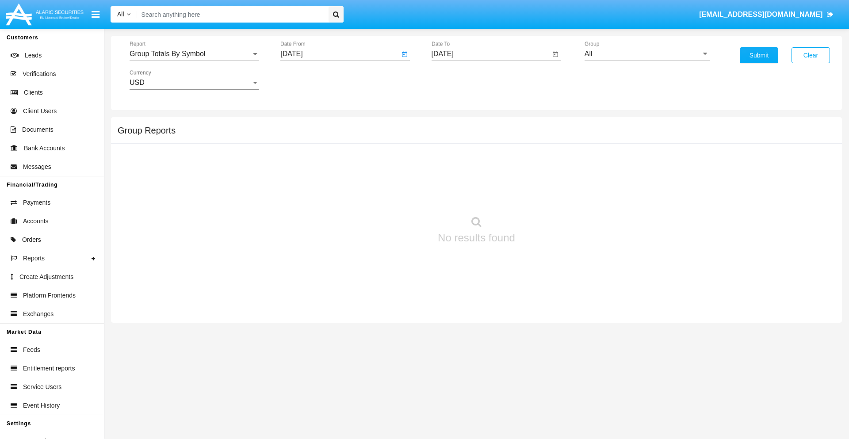
type input "08/08/25"
click at [491, 54] on input "[DATE]" at bounding box center [491, 54] width 119 height 8
click at [460, 80] on span "[DATE]" at bounding box center [452, 80] width 19 height 7
click at [545, 196] on div "2025" at bounding box center [546, 196] width 28 height 16
click at [453, 160] on div "SEP" at bounding box center [453, 160] width 28 height 16
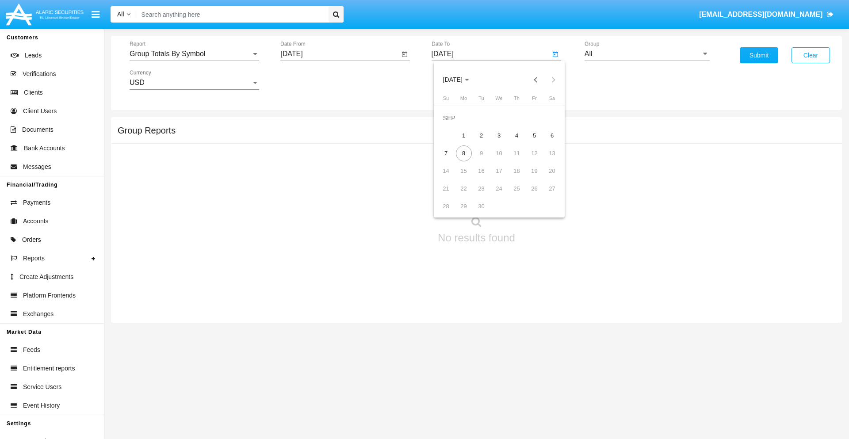
click at [464, 153] on div "8" at bounding box center [464, 154] width 16 height 16
type input "[DATE]"
click at [647, 54] on input "All" at bounding box center [647, 54] width 125 height 8
type input "Hammer Web Lite"
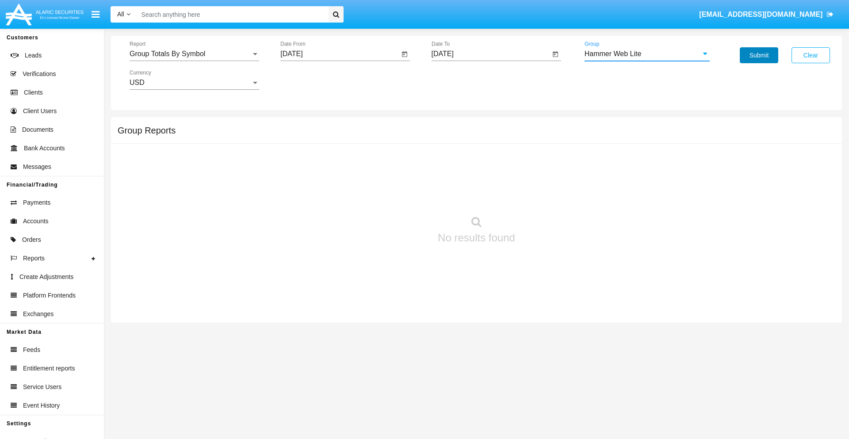
click at [759, 55] on button "Submit" at bounding box center [759, 55] width 38 height 16
click at [194, 54] on span "Report" at bounding box center [191, 54] width 122 height 8
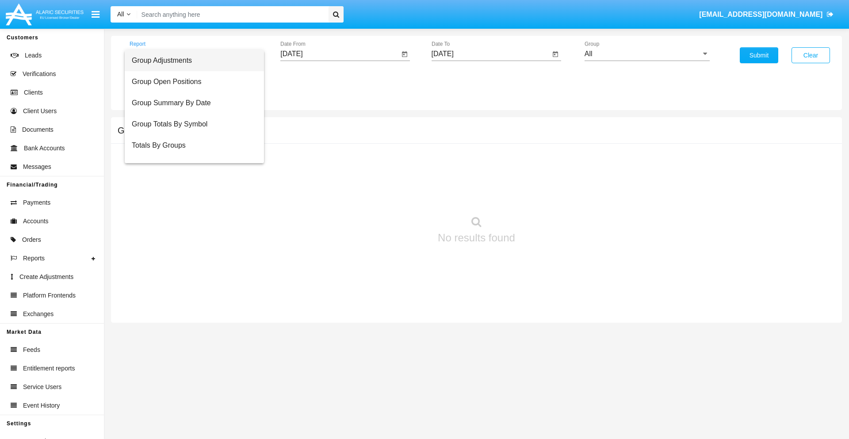
scroll to position [35, 0]
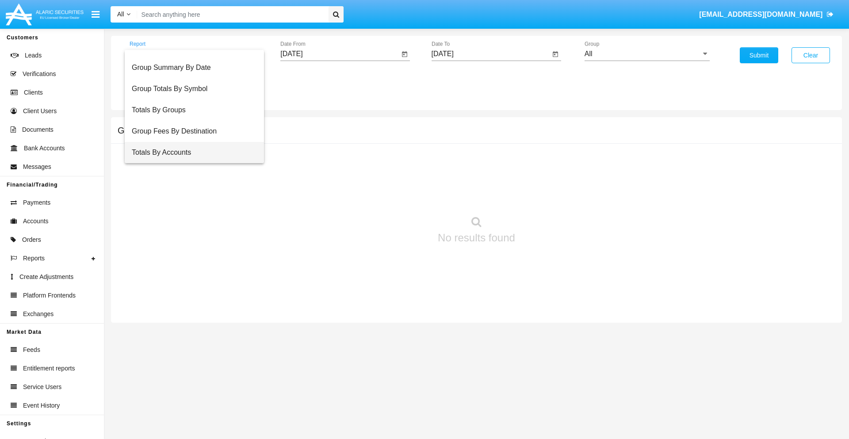
click at [191, 153] on span "Totals By Accounts" at bounding box center [194, 152] width 125 height 21
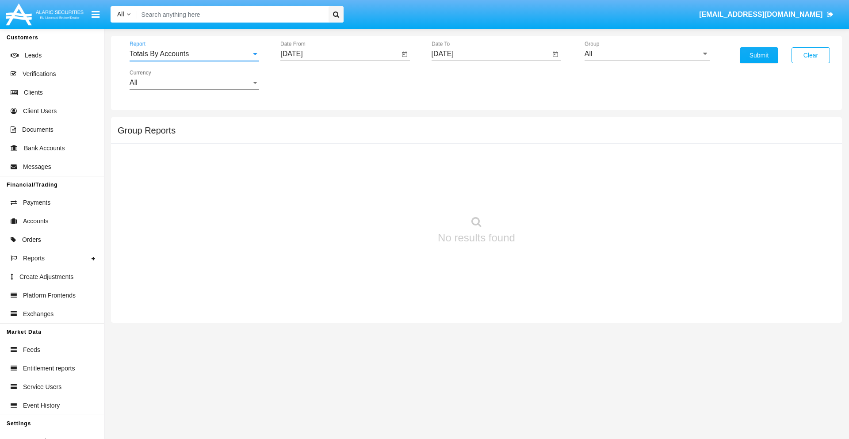
click at [340, 54] on input "[DATE]" at bounding box center [339, 54] width 119 height 8
click at [309, 80] on span "[DATE]" at bounding box center [301, 80] width 19 height 7
click at [395, 196] on div "2025" at bounding box center [395, 196] width 28 height 16
click at [395, 142] on div "AUG" at bounding box center [395, 142] width 28 height 16
click at [295, 188] on div "24" at bounding box center [295, 189] width 16 height 16
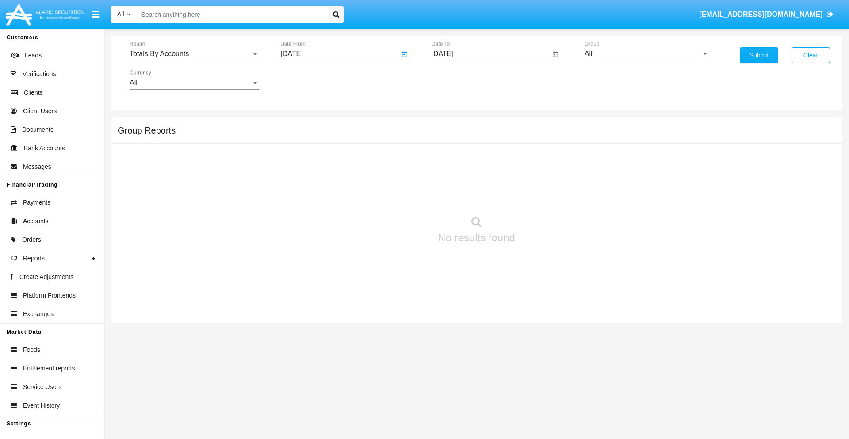
type input "[DATE]"
click at [491, 54] on input "[DATE]" at bounding box center [491, 54] width 119 height 8
click at [460, 80] on span "SEP 2025" at bounding box center [452, 80] width 19 height 7
click at [545, 196] on div "2025" at bounding box center [546, 196] width 28 height 16
click at [453, 160] on div "SEP" at bounding box center [453, 160] width 28 height 16
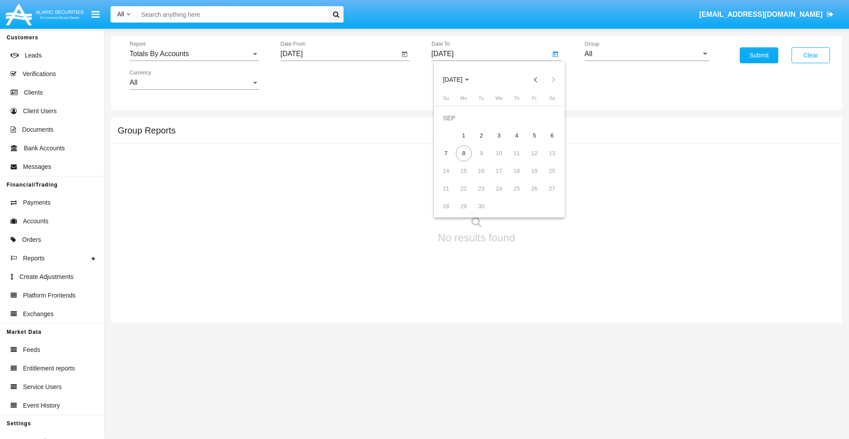
click at [464, 153] on div "8" at bounding box center [464, 154] width 16 height 16
type input "09/08/25"
click at [647, 54] on input "All" at bounding box center [647, 54] width 125 height 8
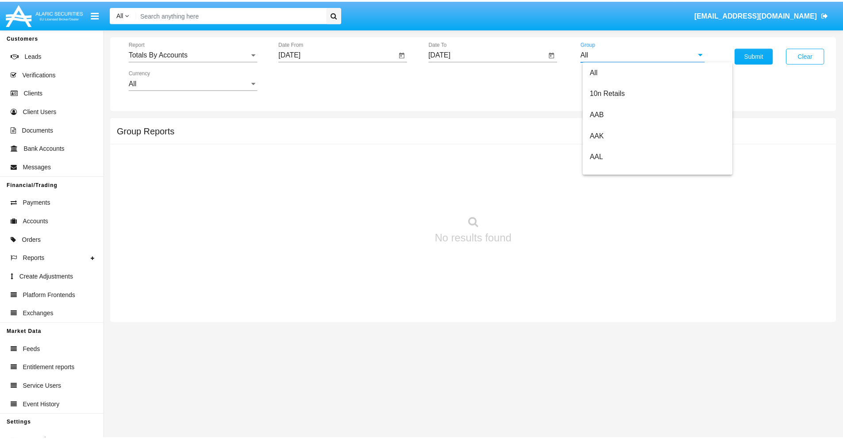
scroll to position [474, 0]
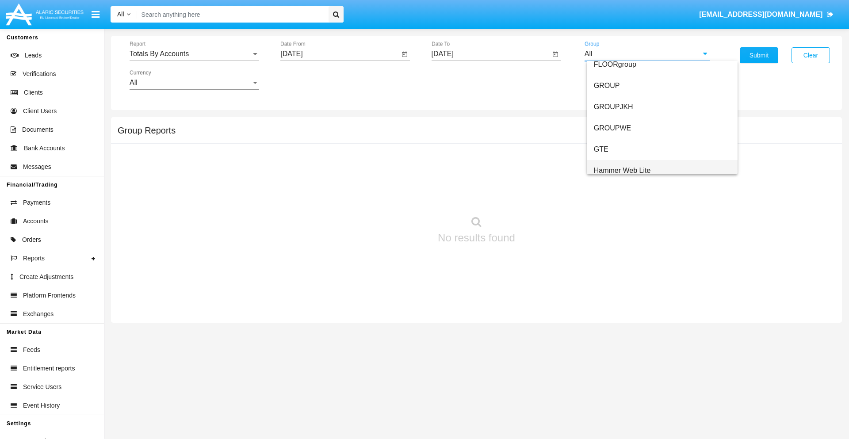
click at [622, 170] on span "Hammer Web Lite" at bounding box center [622, 171] width 57 height 8
type input "Hammer Web Lite"
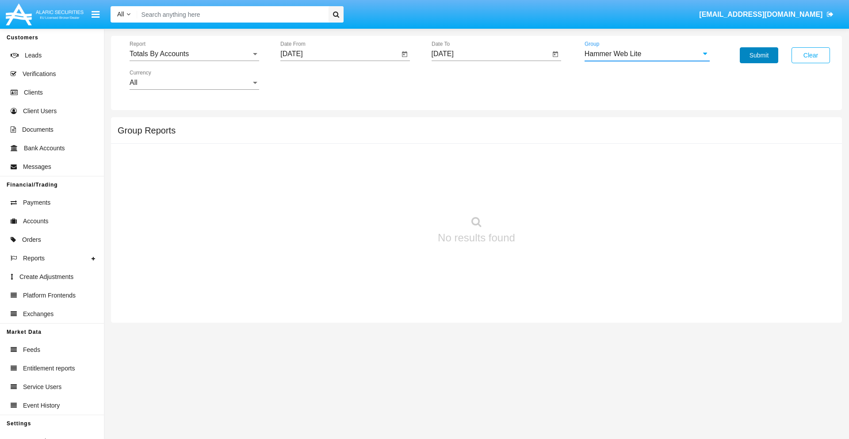
click at [759, 55] on button "Submit" at bounding box center [759, 55] width 38 height 16
click at [194, 54] on span "Report" at bounding box center [191, 54] width 122 height 8
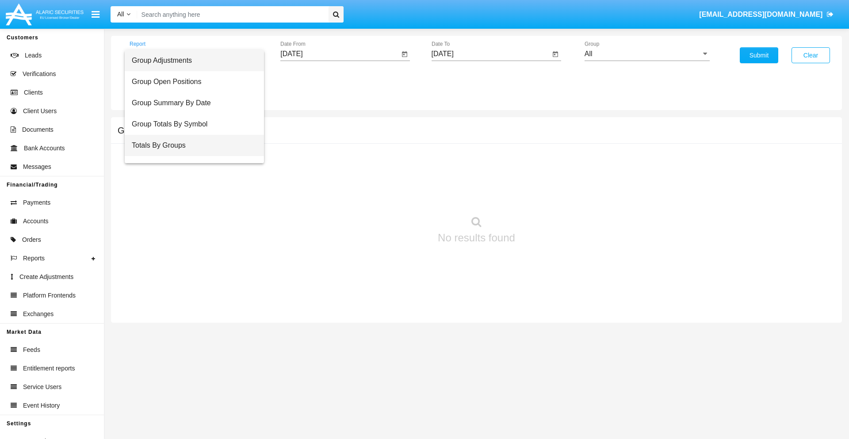
click at [191, 146] on span "Totals By Groups" at bounding box center [194, 145] width 125 height 21
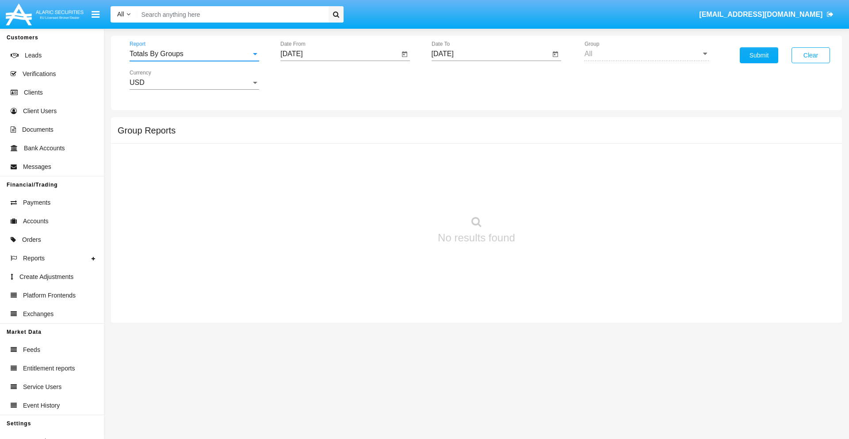
click at [340, 54] on input "[DATE]" at bounding box center [339, 54] width 119 height 8
click at [309, 80] on span "[DATE]" at bounding box center [301, 80] width 19 height 7
click at [395, 196] on div "2025" at bounding box center [395, 196] width 28 height 16
click at [395, 142] on div "AUG" at bounding box center [395, 142] width 28 height 16
click at [295, 188] on div "24" at bounding box center [295, 189] width 16 height 16
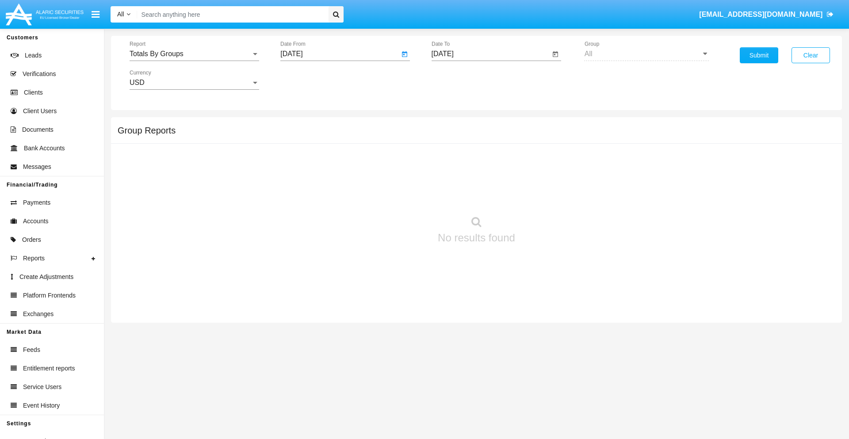
type input "[DATE]"
click at [491, 54] on input "[DATE]" at bounding box center [491, 54] width 119 height 8
click at [460, 80] on span "[DATE]" at bounding box center [452, 80] width 19 height 7
click at [545, 196] on div "2025" at bounding box center [546, 196] width 28 height 16
click at [453, 160] on div "SEP" at bounding box center [453, 160] width 28 height 16
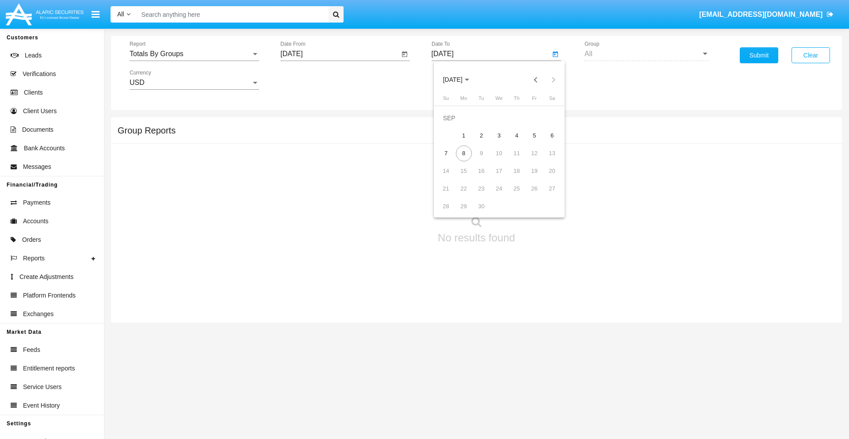
click at [464, 153] on div "8" at bounding box center [464, 154] width 16 height 16
type input "[DATE]"
click at [759, 55] on button "Submit" at bounding box center [759, 55] width 38 height 16
click at [194, 54] on span "Report" at bounding box center [191, 54] width 122 height 8
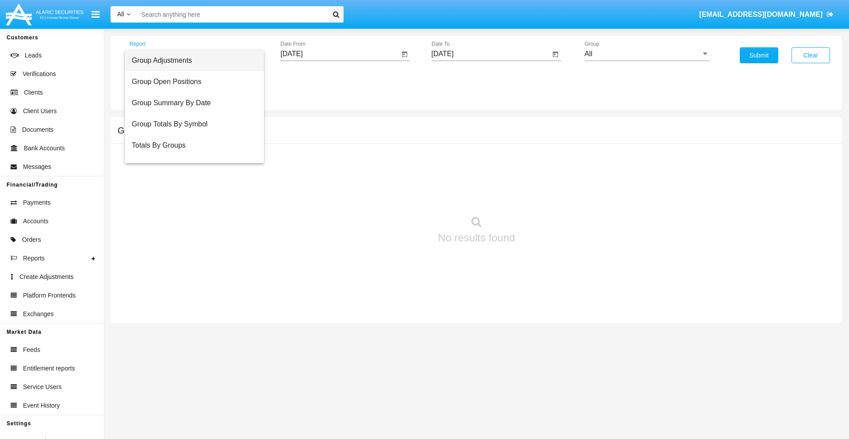
click at [191, 61] on span "Group Adjustments" at bounding box center [194, 60] width 125 height 21
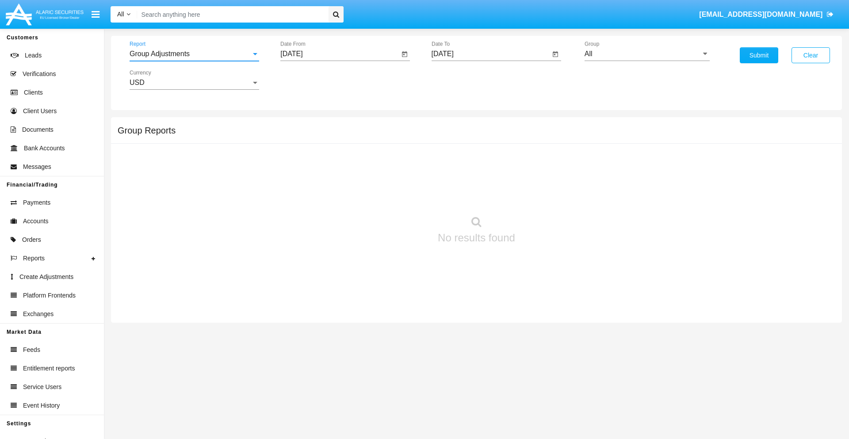
click at [647, 54] on input "All" at bounding box center [647, 54] width 125 height 8
click at [759, 55] on button "Submit" at bounding box center [759, 55] width 38 height 16
click at [194, 54] on span "Report" at bounding box center [191, 54] width 122 height 8
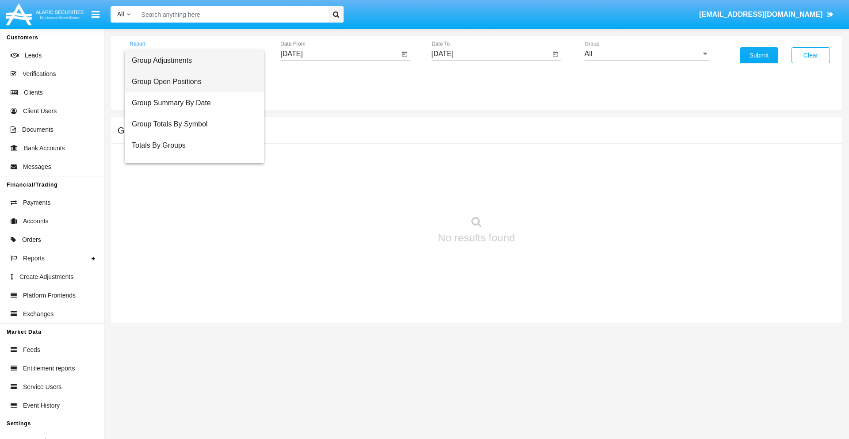
click at [191, 82] on span "Group Open Positions" at bounding box center [194, 81] width 125 height 21
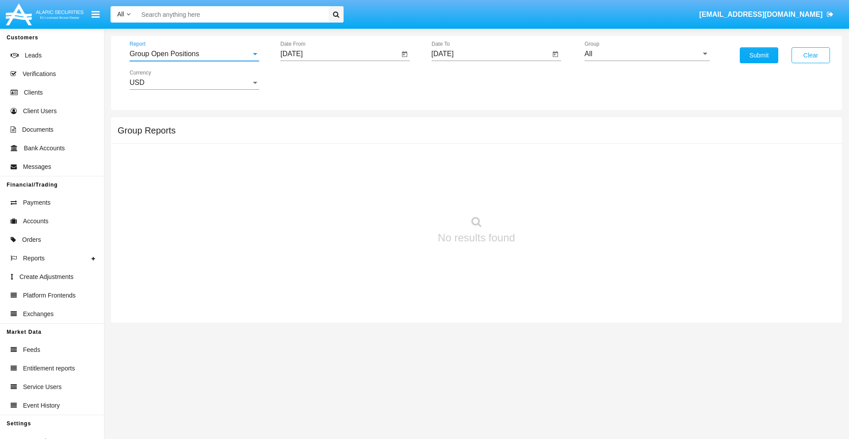
click at [647, 54] on input "All" at bounding box center [647, 54] width 125 height 8
click at [759, 55] on button "Submit" at bounding box center [759, 55] width 38 height 16
click at [194, 54] on span "Report" at bounding box center [191, 54] width 122 height 8
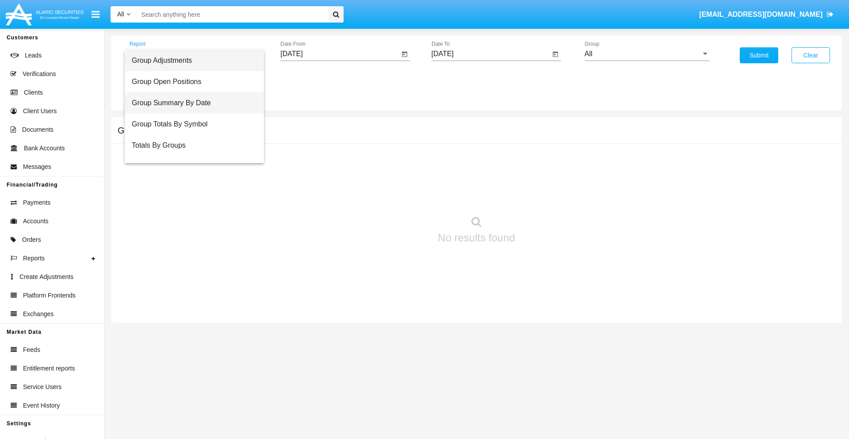
click at [191, 103] on span "Group Summary By Date" at bounding box center [194, 102] width 125 height 21
click at [647, 54] on input "All" at bounding box center [647, 54] width 125 height 8
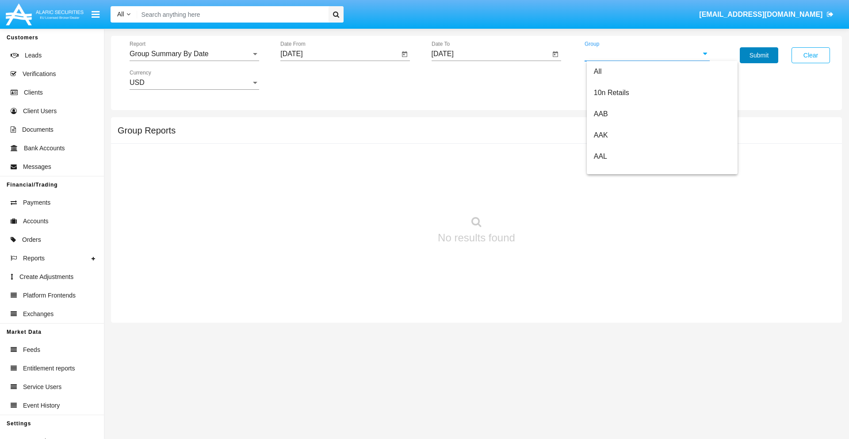
click at [759, 55] on button "Submit" at bounding box center [759, 55] width 38 height 16
click at [194, 54] on span "Report" at bounding box center [191, 54] width 122 height 8
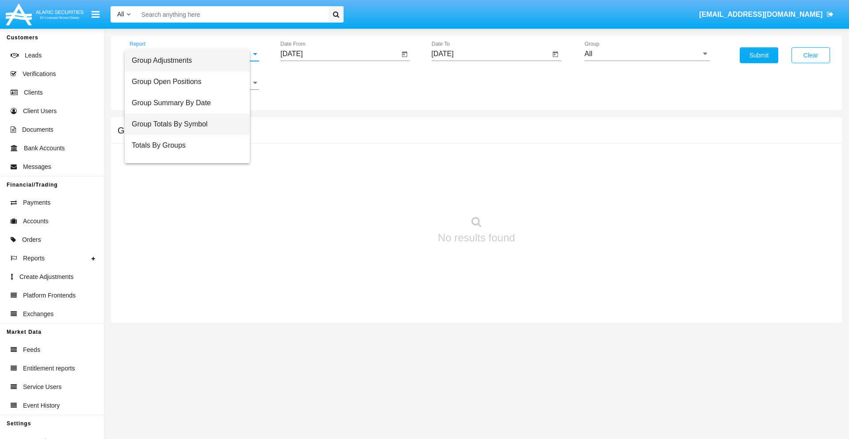
click at [191, 124] on span "Group Totals By Symbol" at bounding box center [187, 124] width 111 height 21
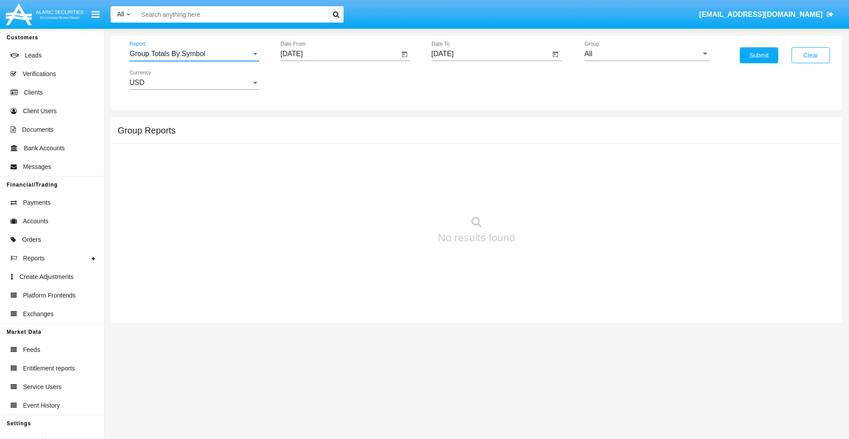
click at [647, 54] on input "All" at bounding box center [647, 54] width 125 height 8
click at [759, 55] on button "Submit" at bounding box center [759, 55] width 38 height 16
click at [194, 54] on span "Report" at bounding box center [191, 54] width 122 height 8
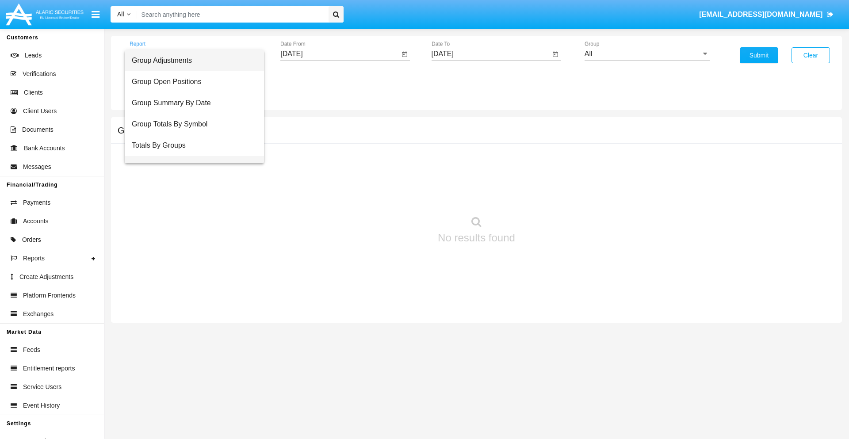
click at [191, 156] on span "Group Fees By Destination" at bounding box center [194, 166] width 125 height 21
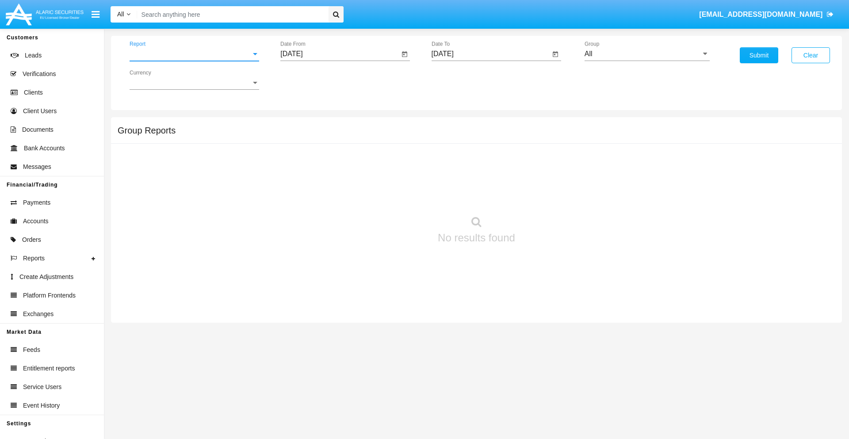
scroll to position [14, 0]
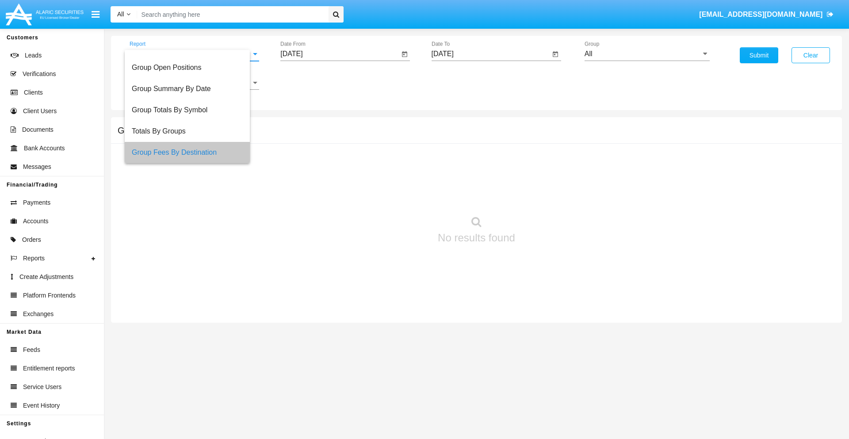
click at [647, 54] on input "All" at bounding box center [647, 54] width 125 height 8
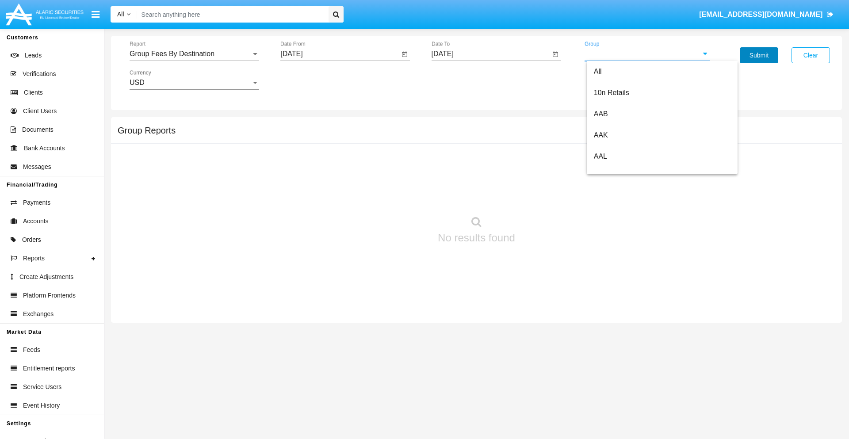
click at [759, 55] on button "Submit" at bounding box center [759, 55] width 38 height 16
